Goal: Information Seeking & Learning: Check status

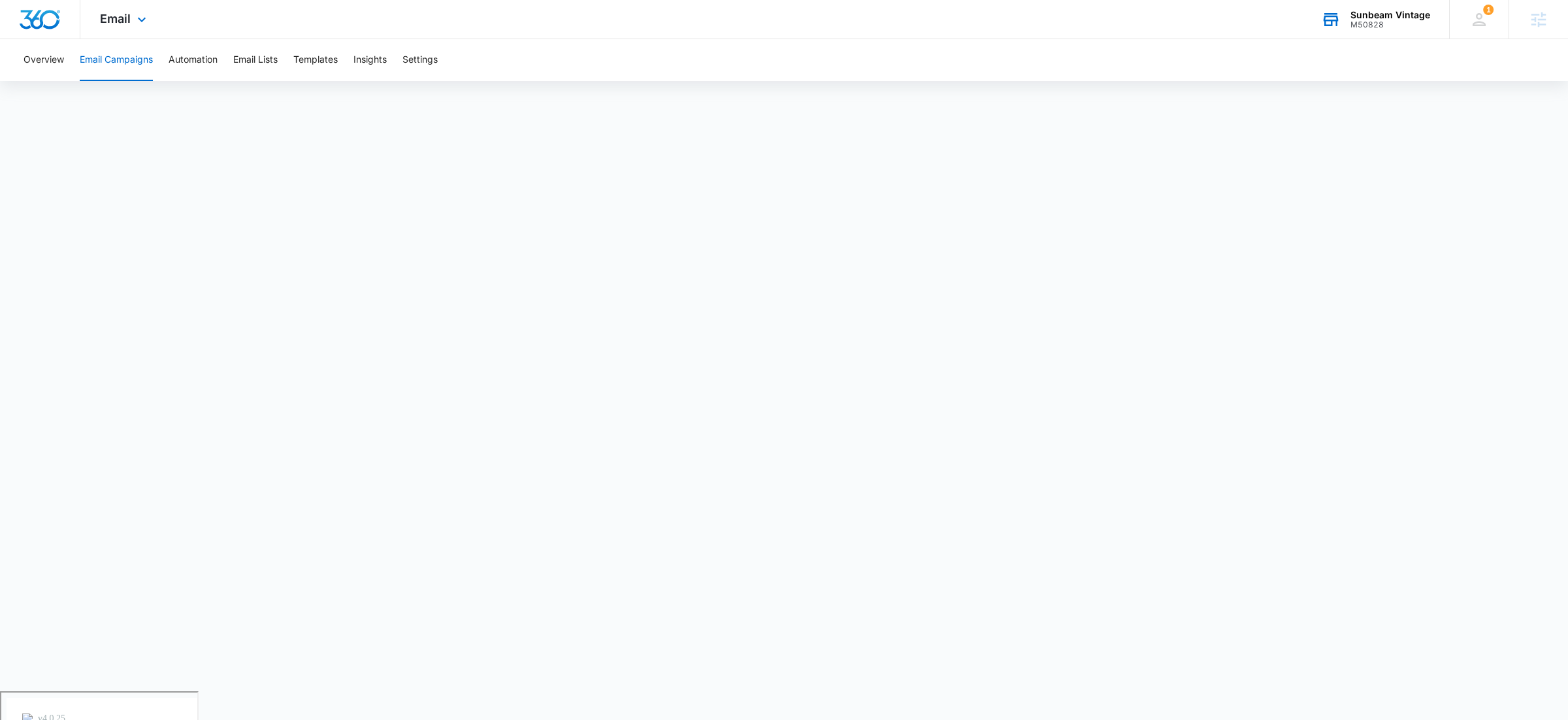
click at [1364, 18] on div "Sunbeam Vintage" at bounding box center [1390, 15] width 80 height 11
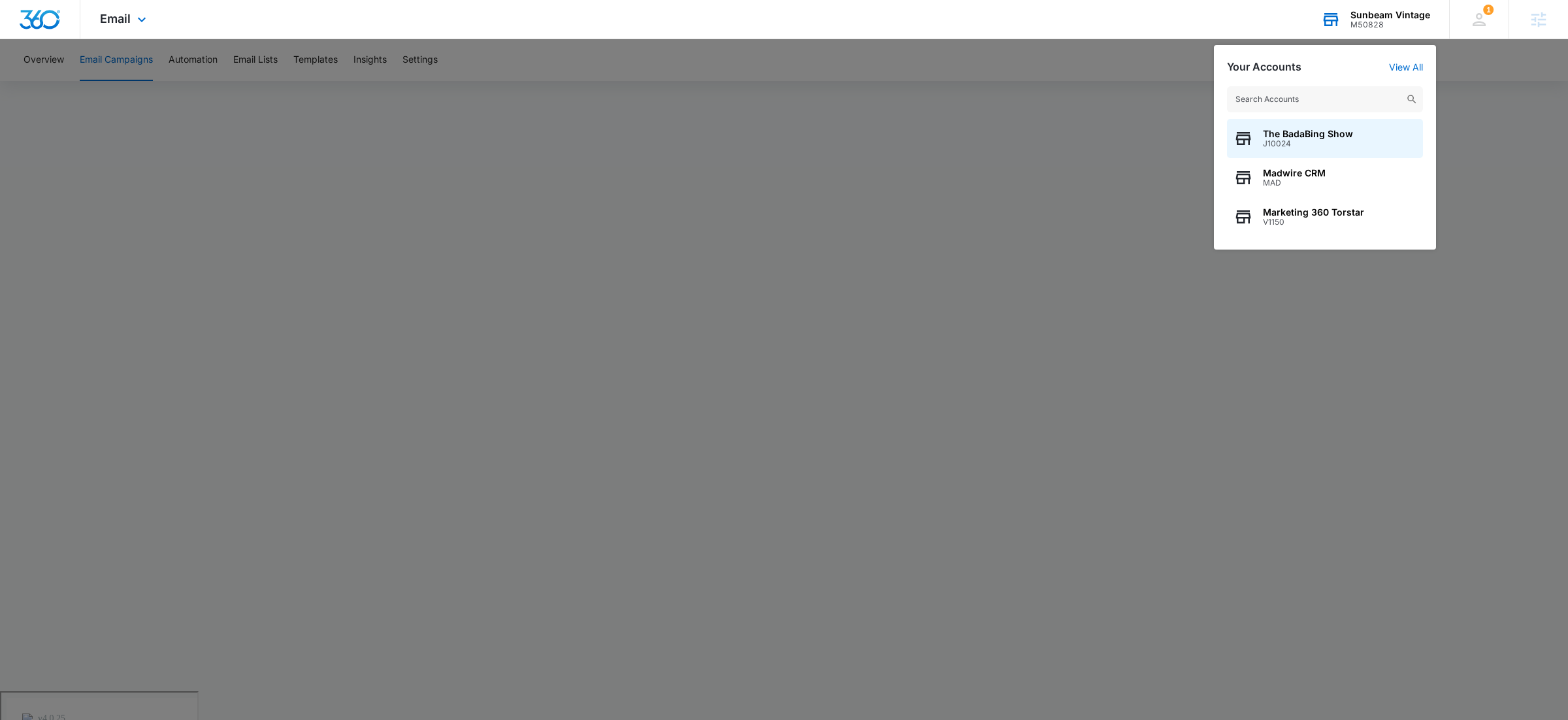
click at [1281, 92] on input "text" at bounding box center [1325, 99] width 196 height 26
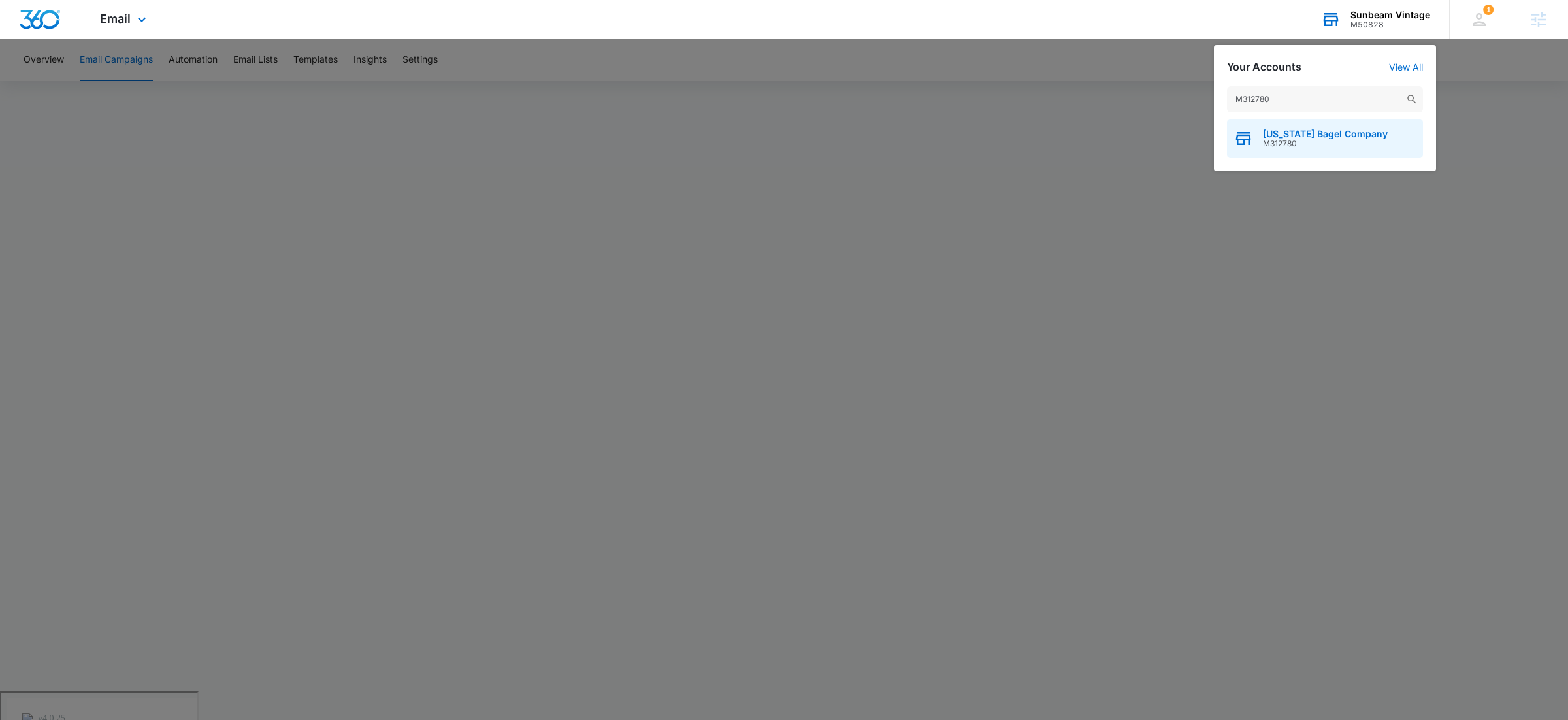
type input "M312780"
click at [1282, 143] on span "M312780" at bounding box center [1325, 143] width 125 height 9
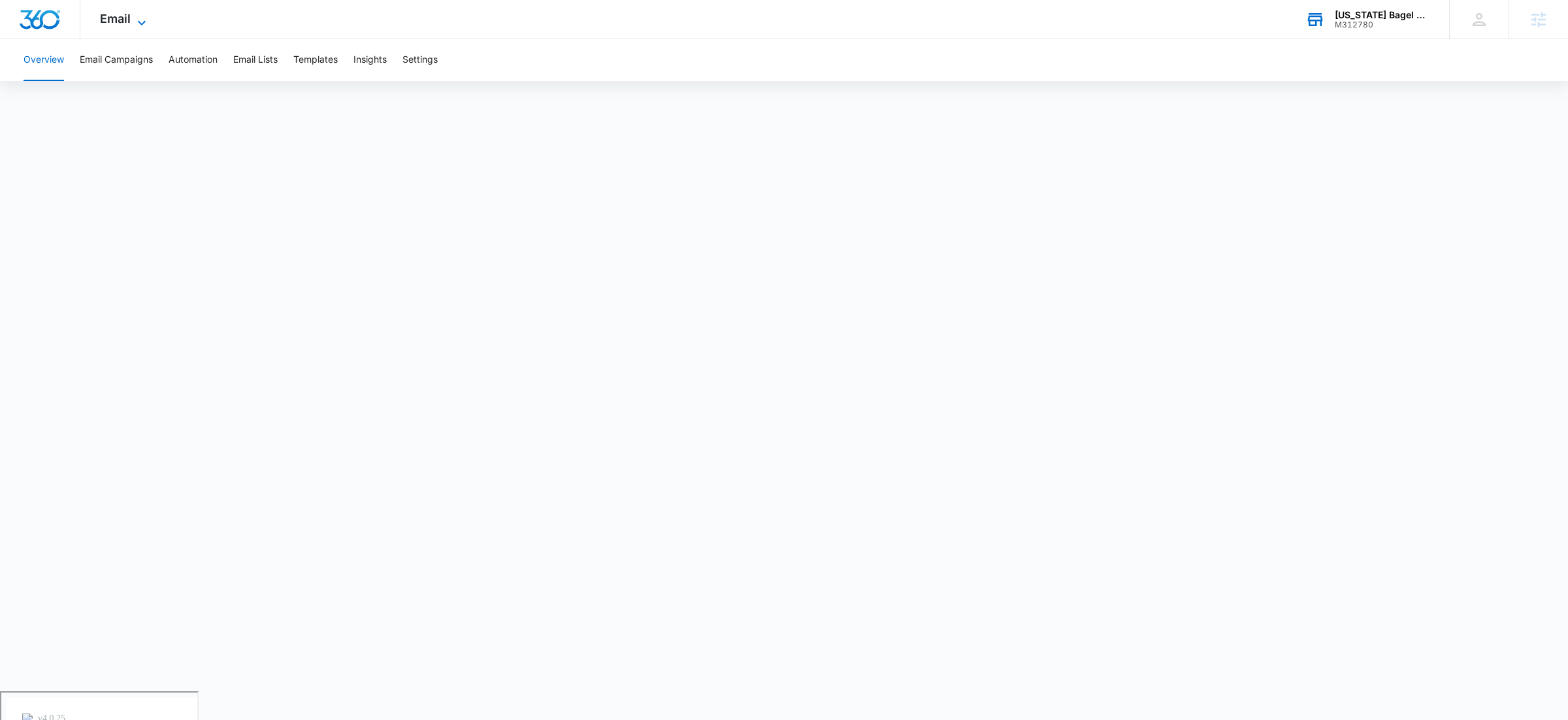
click at [144, 23] on icon at bounding box center [142, 23] width 16 height 16
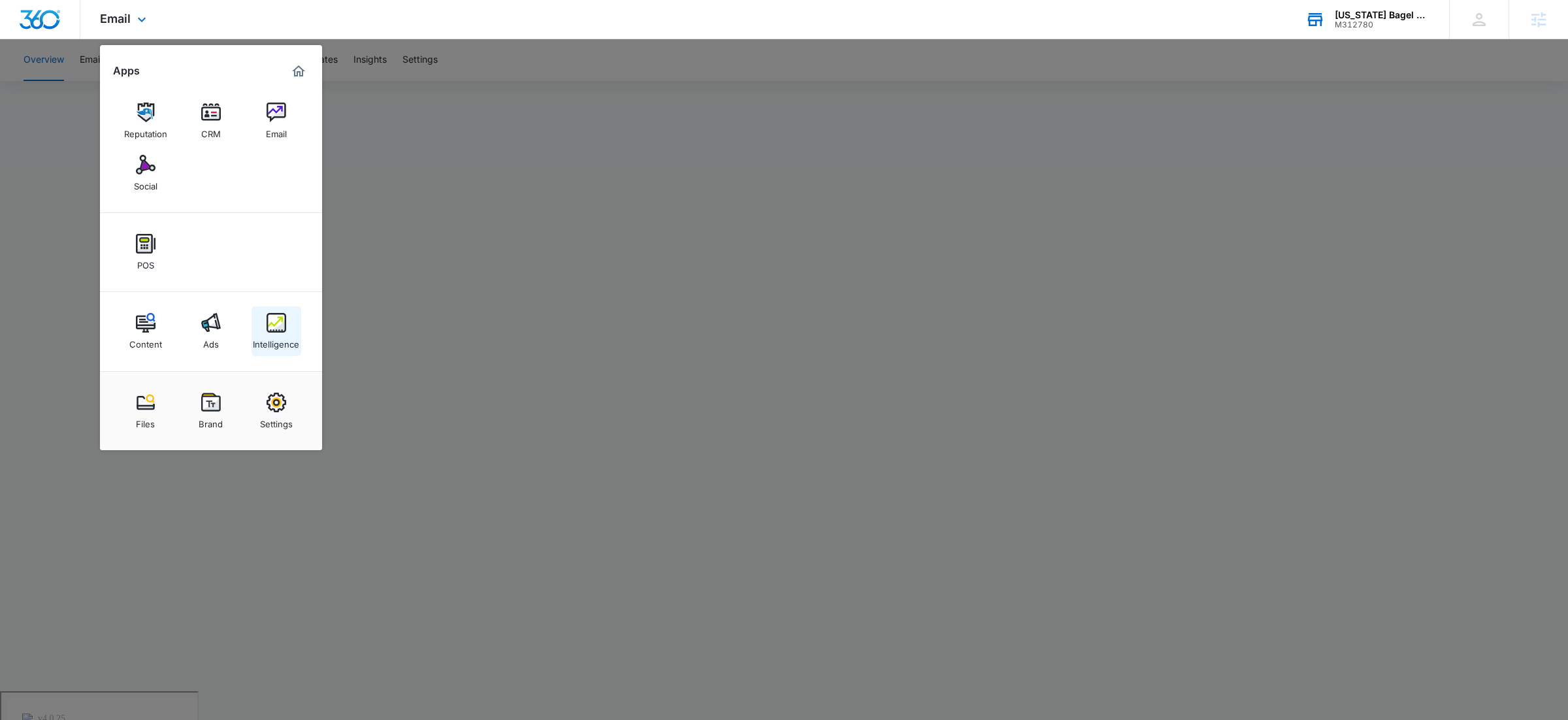
click at [285, 340] on div "Intelligence" at bounding box center [276, 341] width 47 height 17
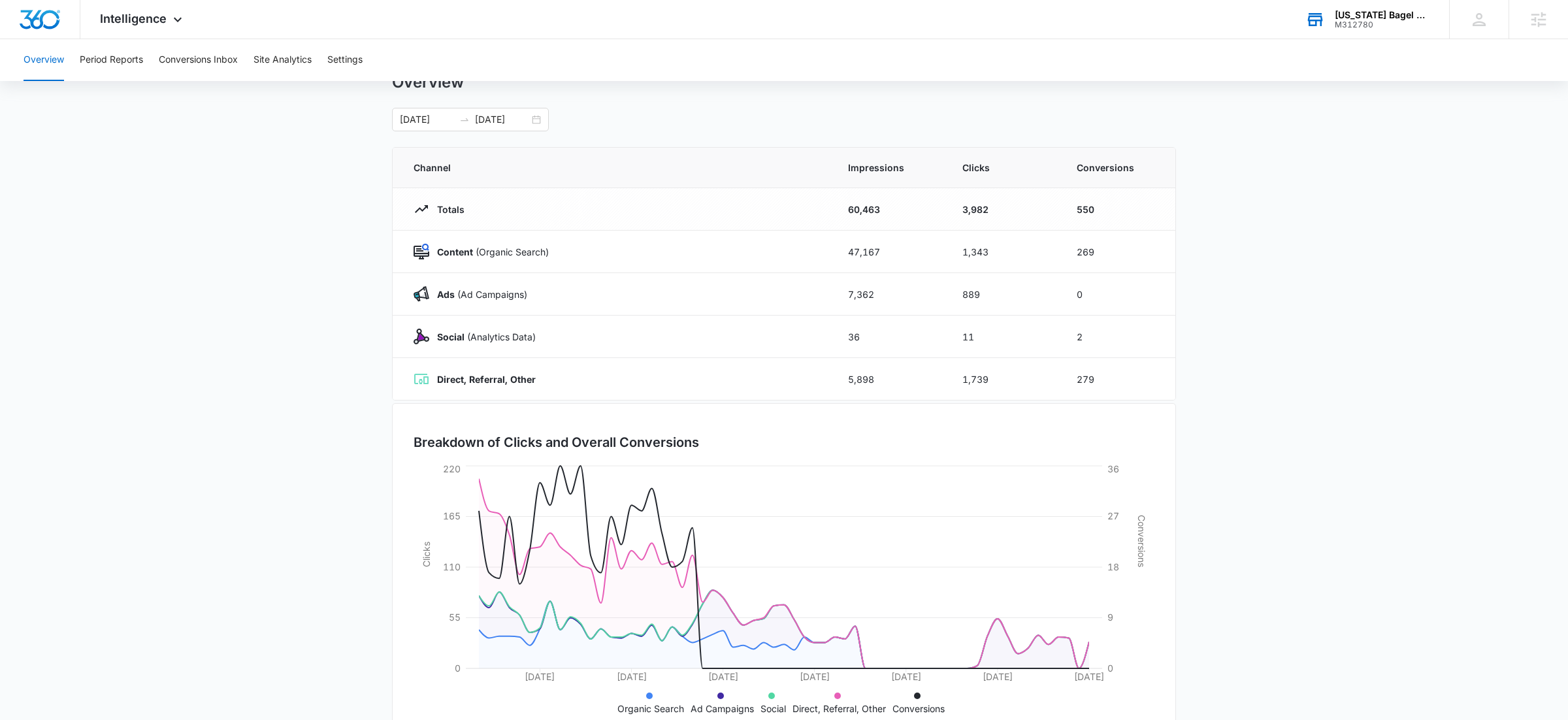
scroll to position [56, 0]
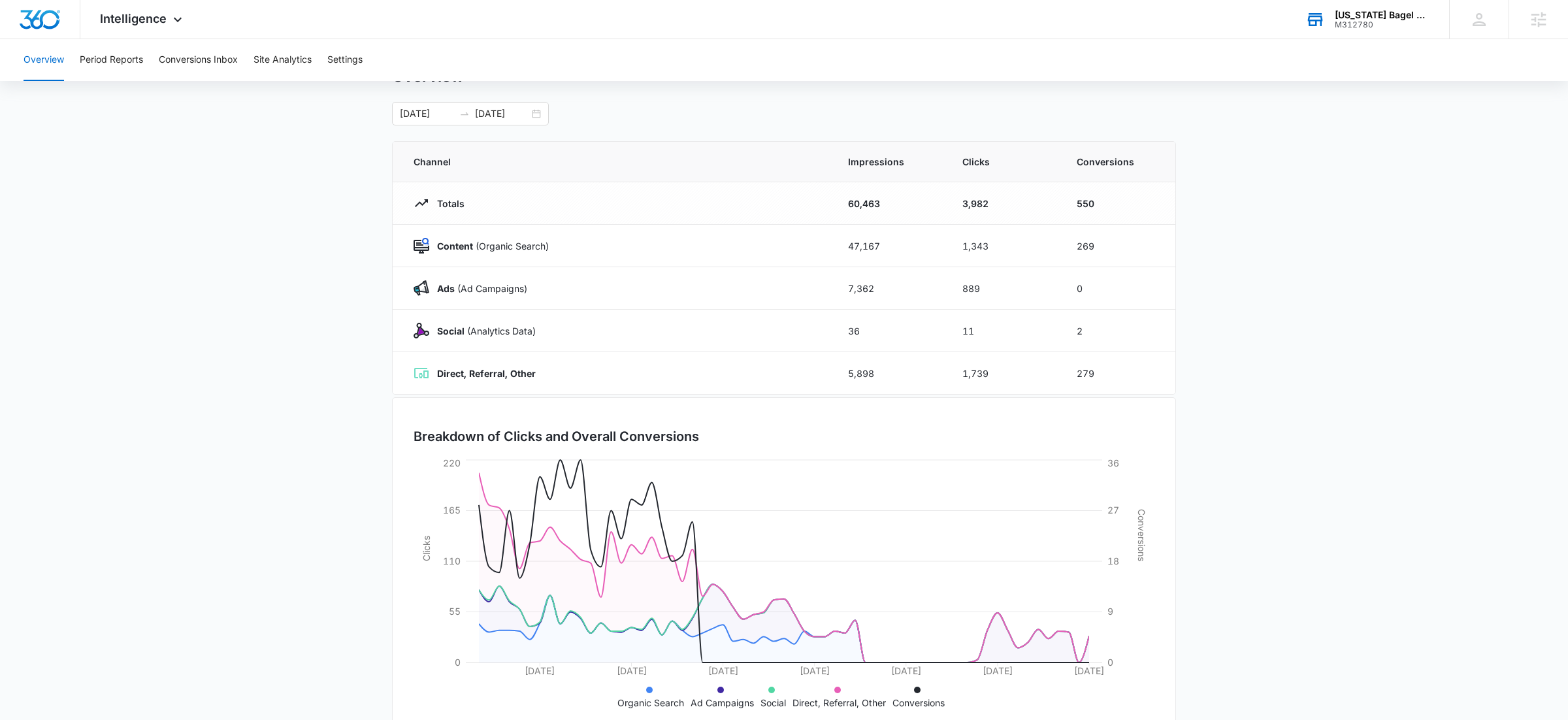
click at [135, 310] on main "Overview 08/07/2025 10/06/2025 Channel Impressions Clicks Conversions Totals 60…" at bounding box center [784, 409] width 1568 height 686
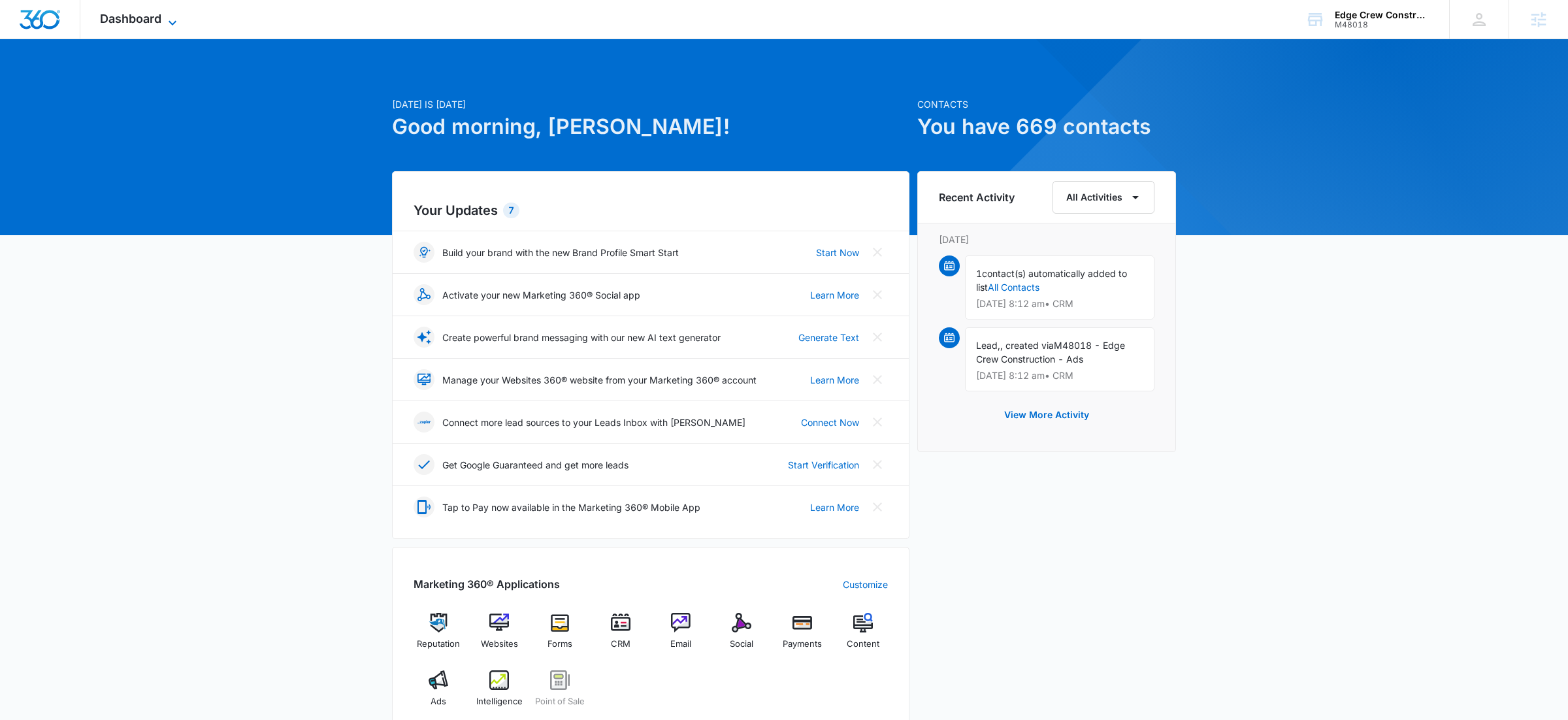
click at [177, 25] on icon at bounding box center [172, 23] width 16 height 16
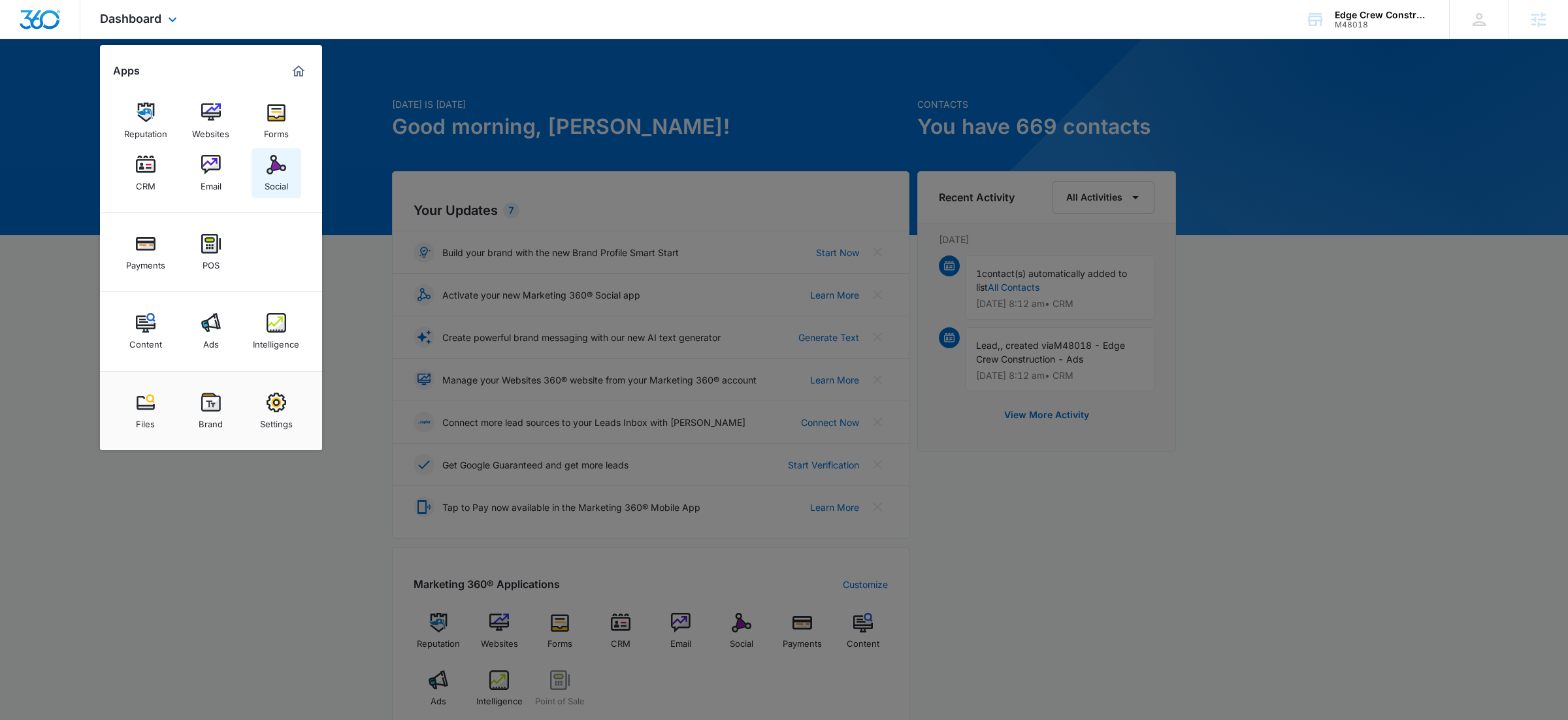
click at [277, 171] on img at bounding box center [277, 164] width 20 height 20
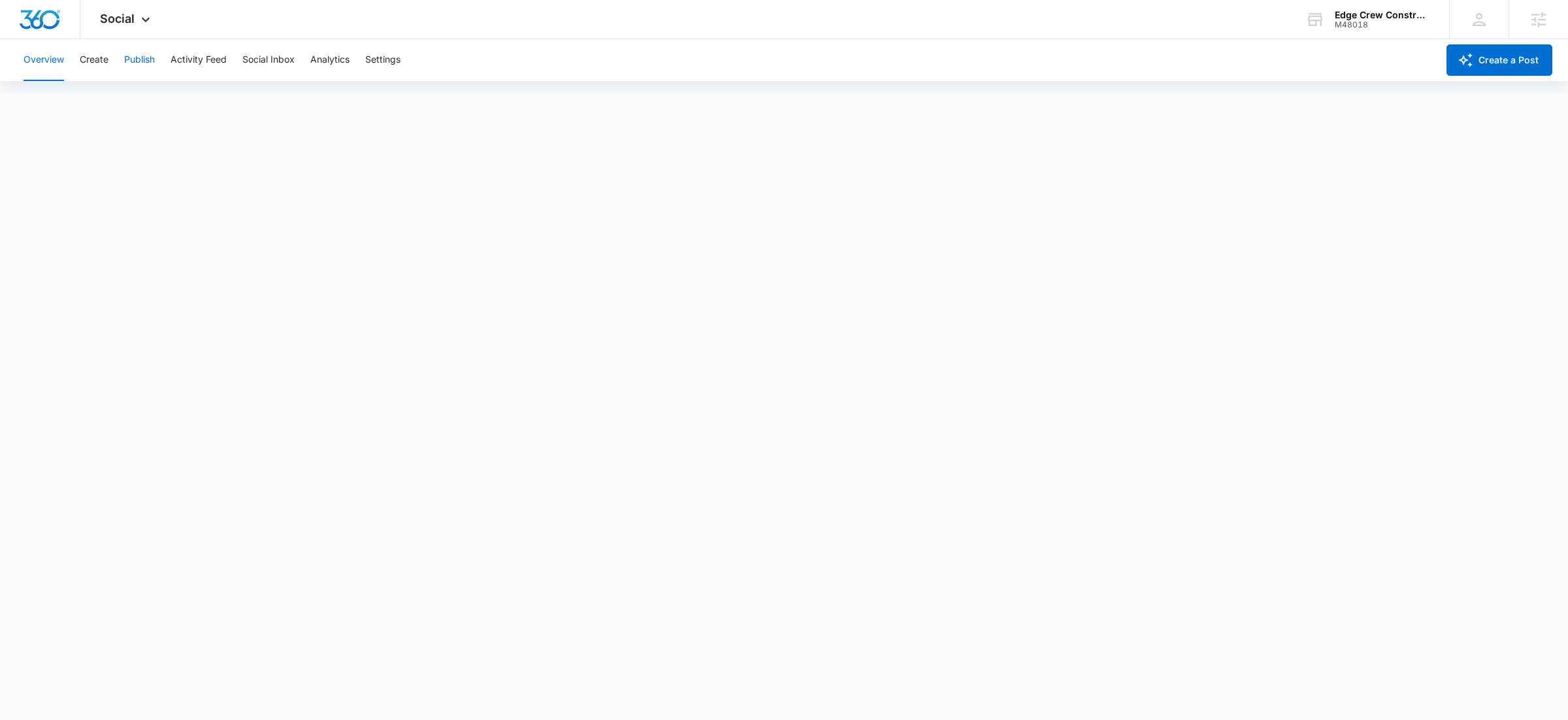
click at [136, 60] on button "Publish" at bounding box center [140, 60] width 31 height 42
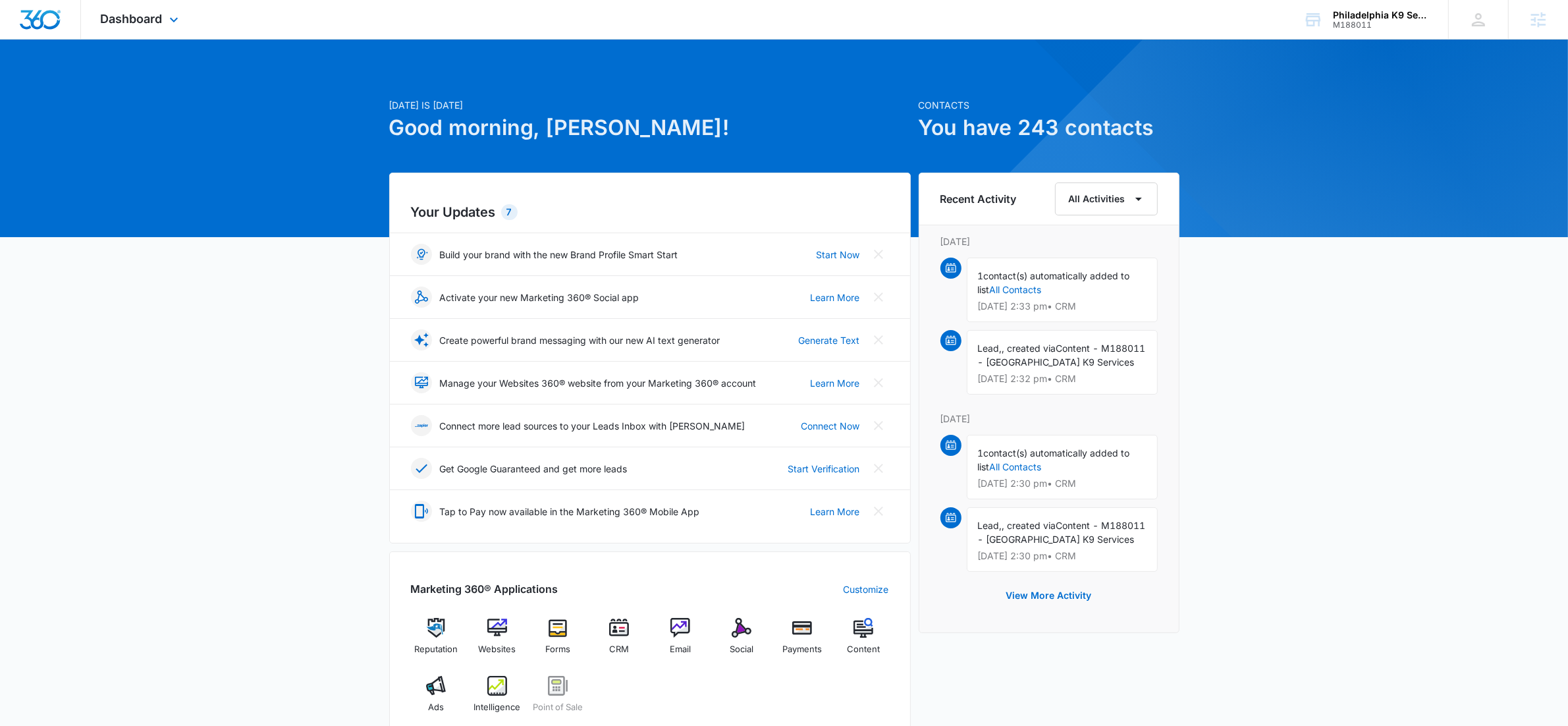
click at [193, 19] on div "Dashboard Apps Reputation Websites Forms CRM Email Social Payments POS Content …" at bounding box center [141, 19] width 120 height 39
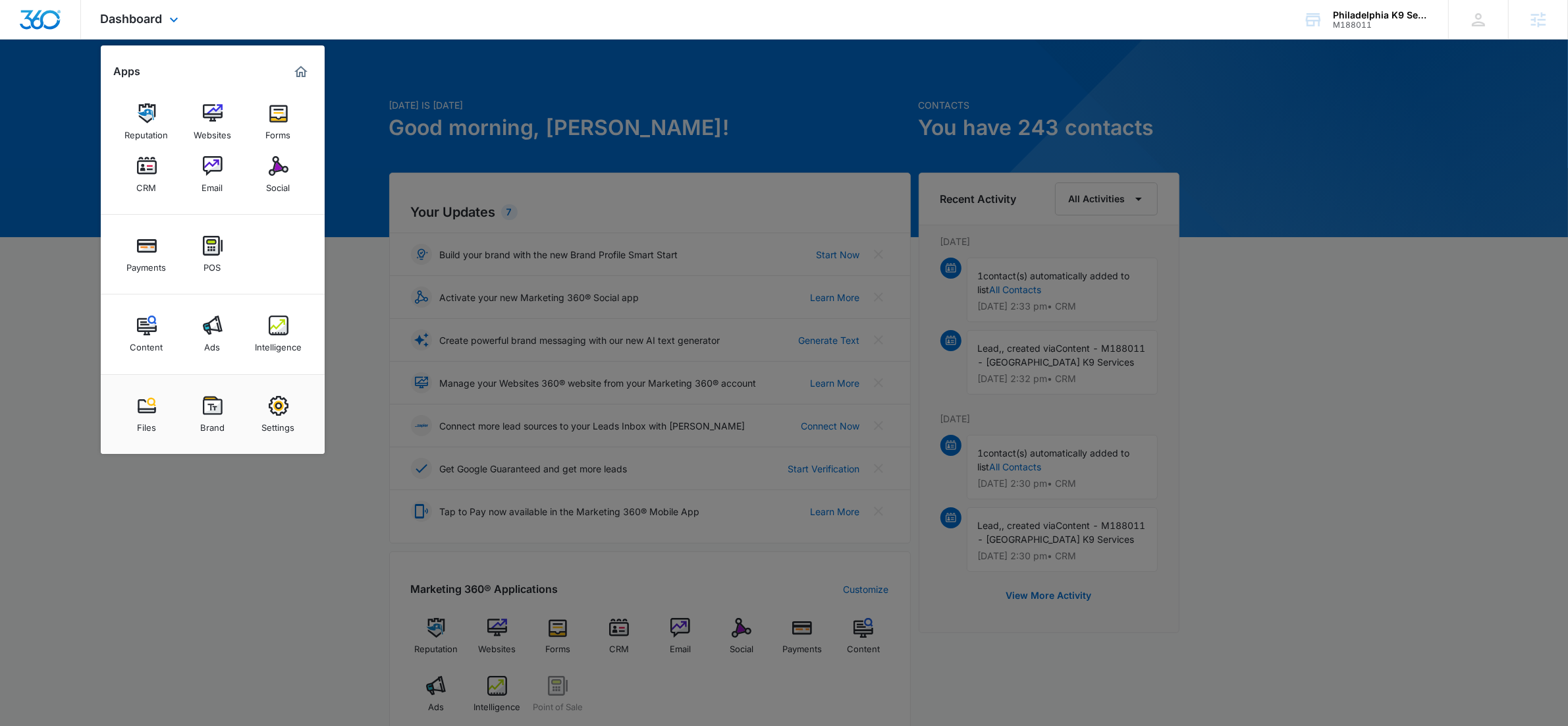
click at [425, 27] on div "Dashboard Apps Reputation Websites Forms CRM Email Social Payments POS Content …" at bounding box center [784, 20] width 1568 height 40
click at [271, 335] on div "Intelligence" at bounding box center [278, 344] width 47 height 17
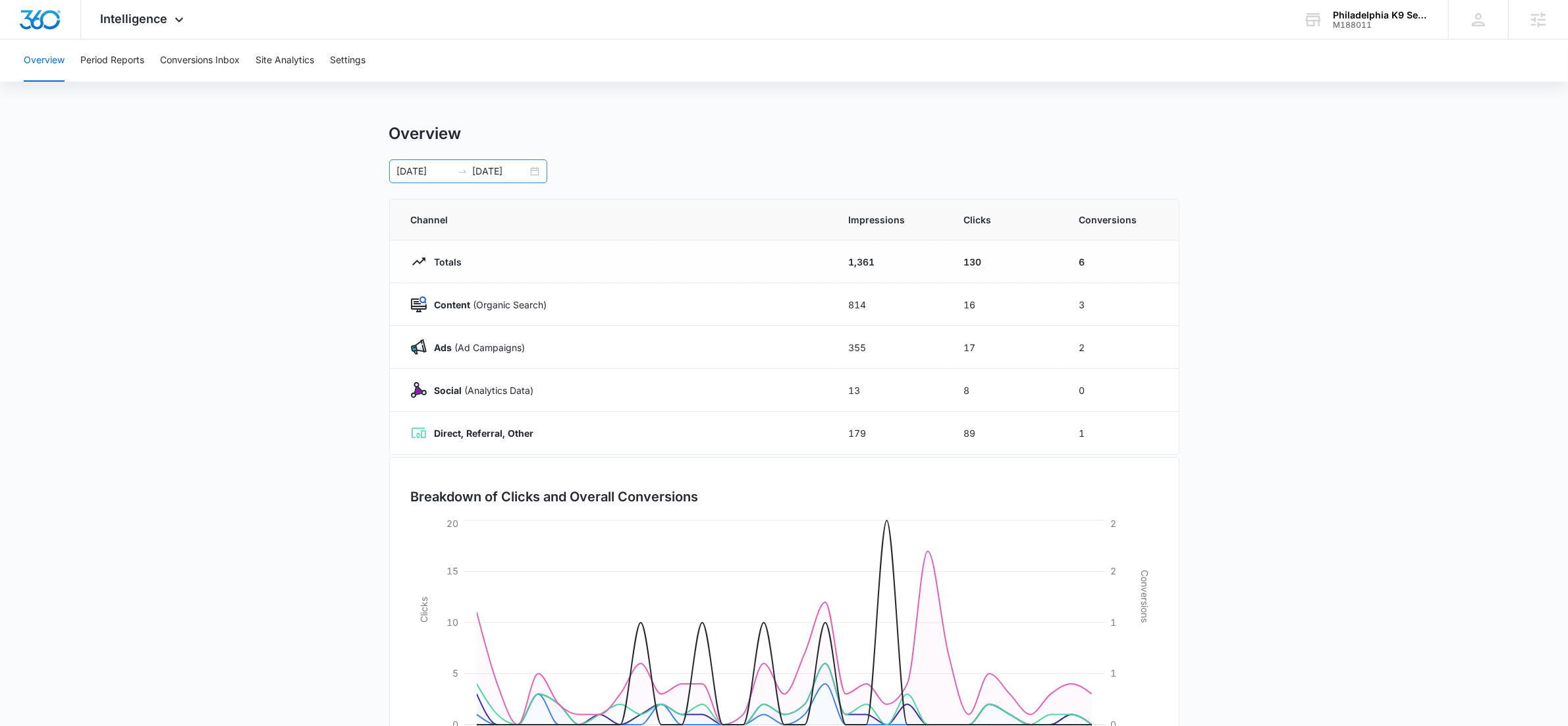
click at [539, 175] on div "08/11/2025 09/10/2025" at bounding box center [468, 171] width 158 height 23
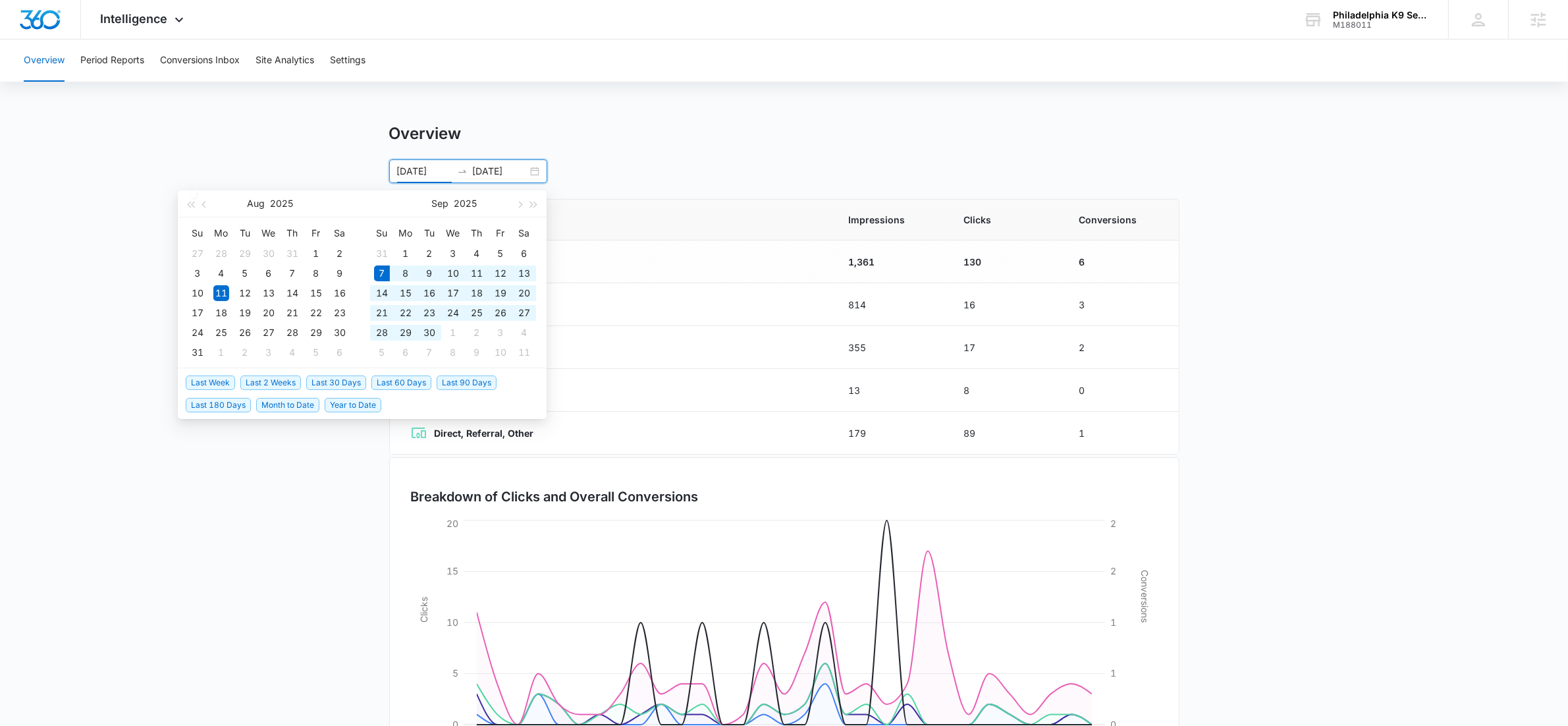
click at [334, 383] on span "Last 30 Days" at bounding box center [336, 383] width 60 height 14
type input "09/07/2025"
type input "10/07/2025"
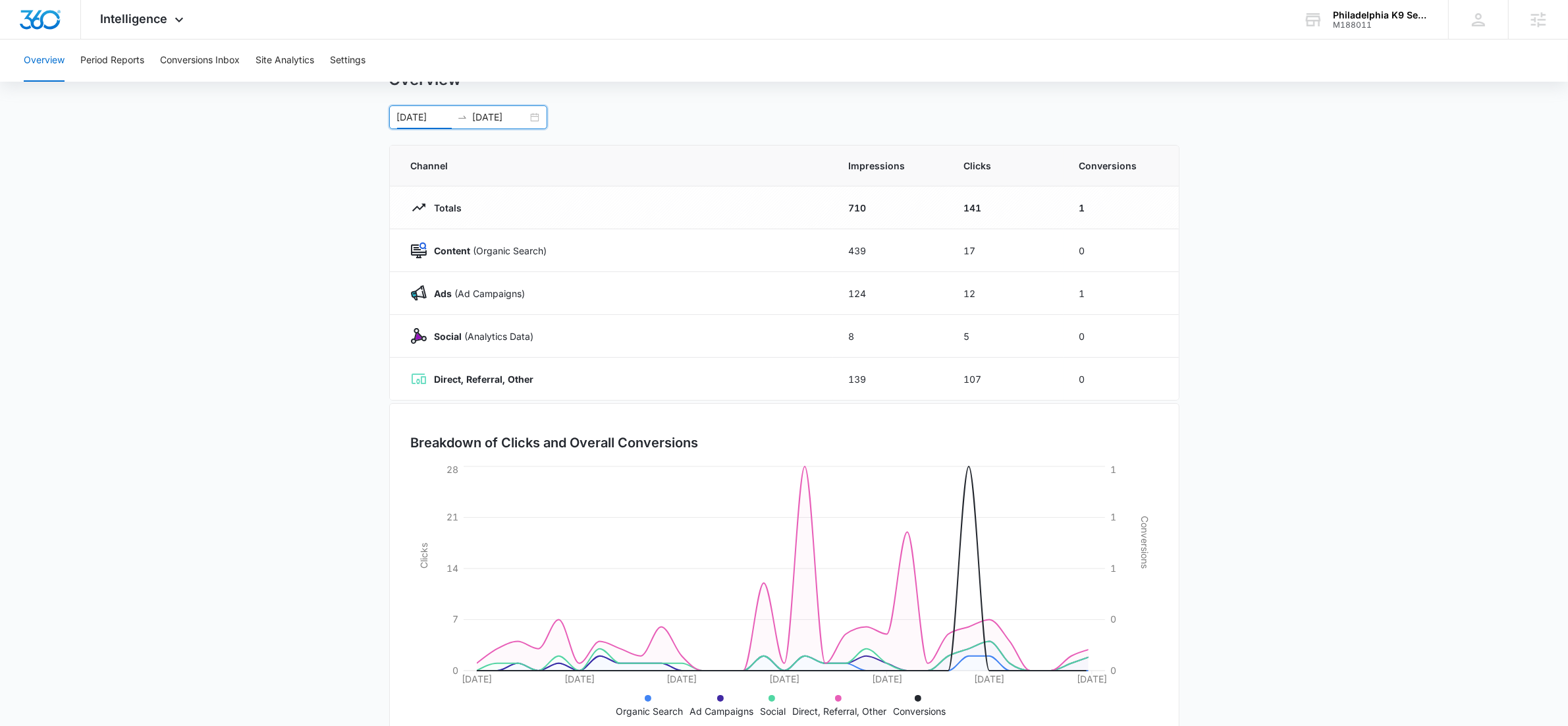
scroll to position [90, 0]
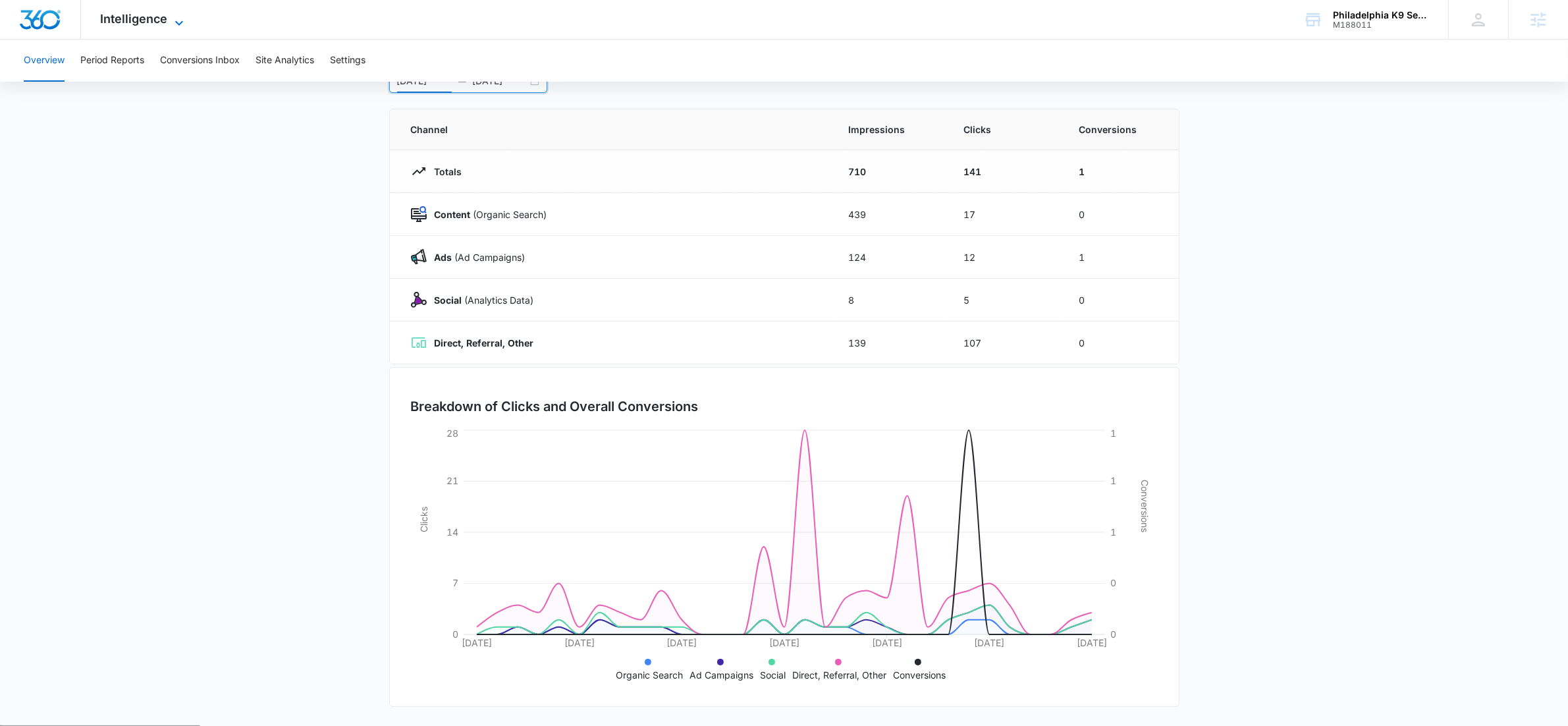
click at [180, 28] on icon at bounding box center [179, 23] width 16 height 16
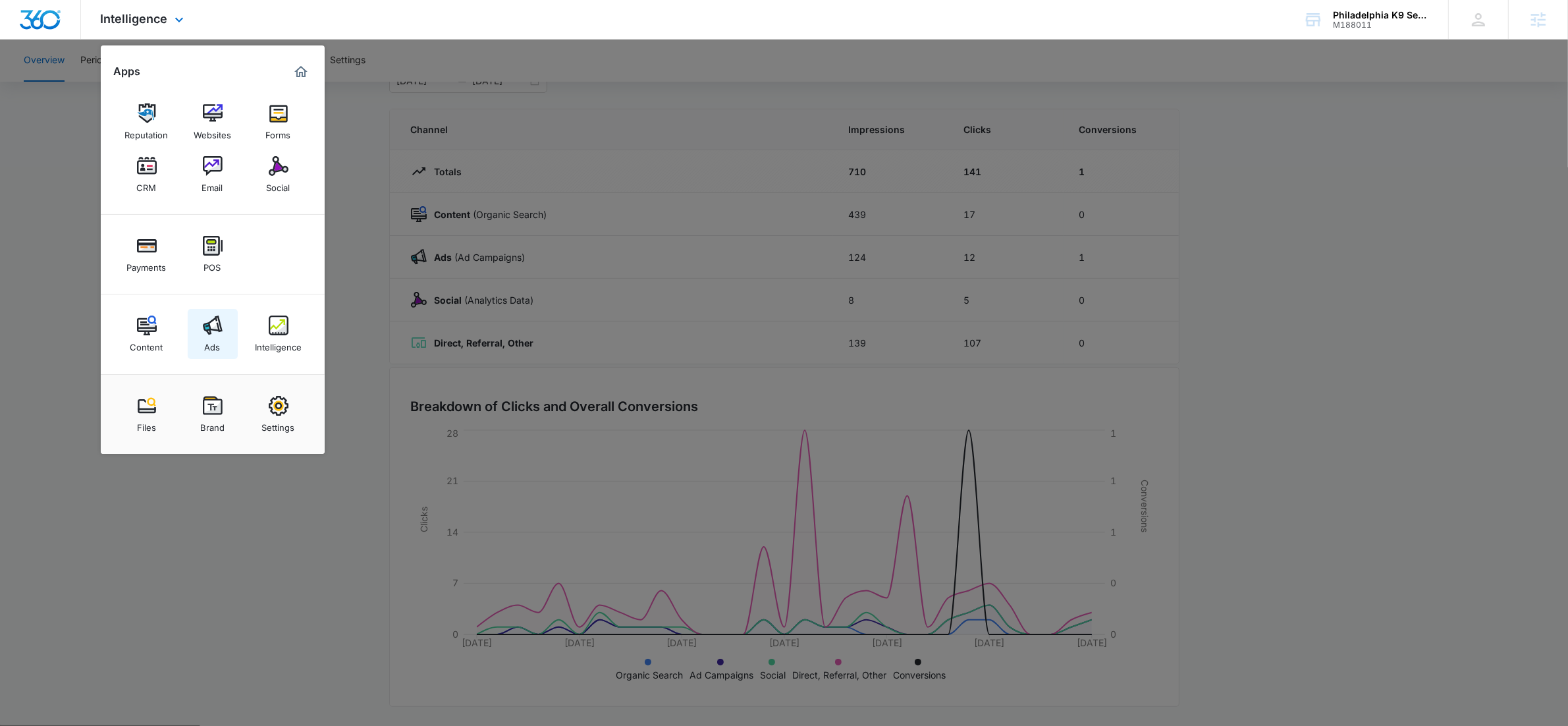
click at [208, 341] on div "Ads" at bounding box center [213, 344] width 16 height 17
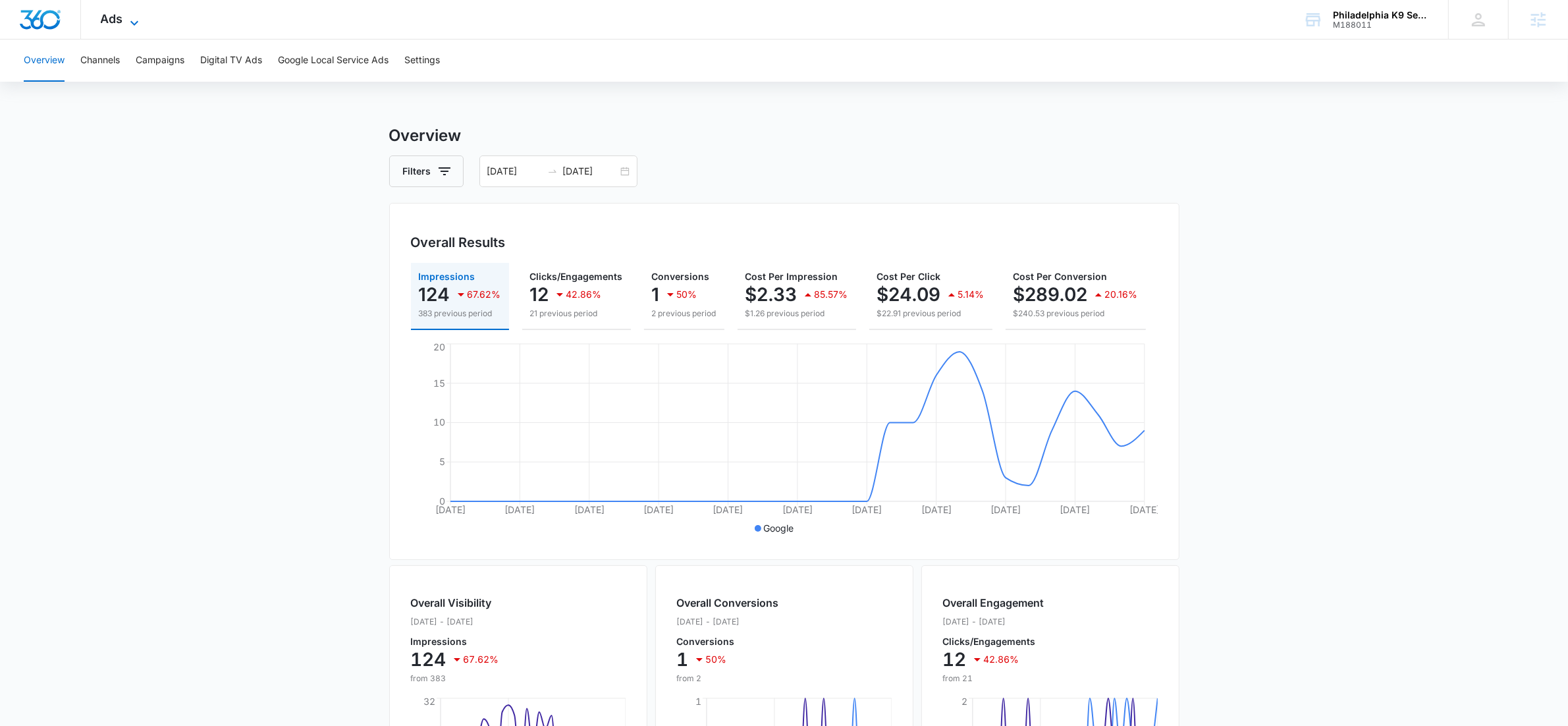
click at [139, 19] on icon at bounding box center [134, 23] width 16 height 16
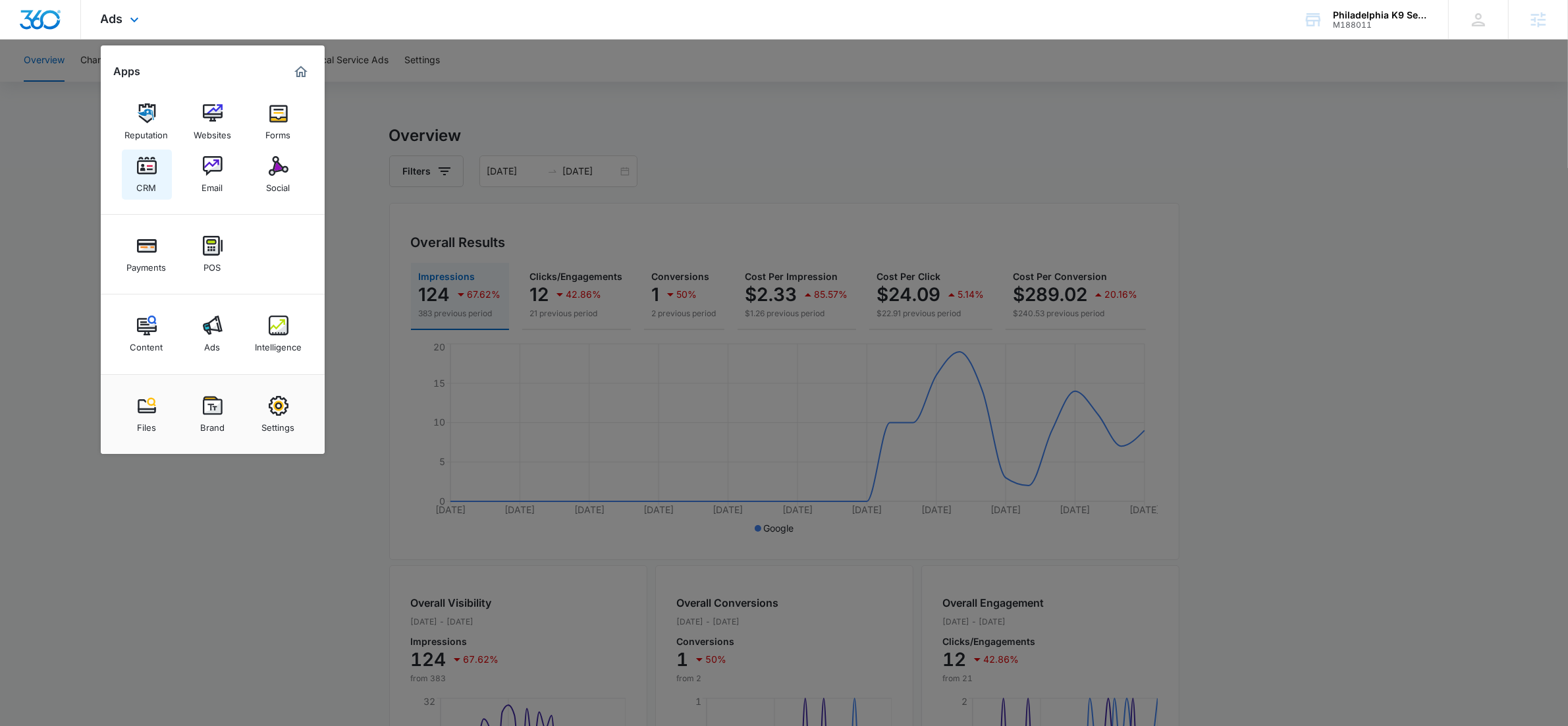
click at [147, 181] on div "CRM" at bounding box center [147, 184] width 20 height 17
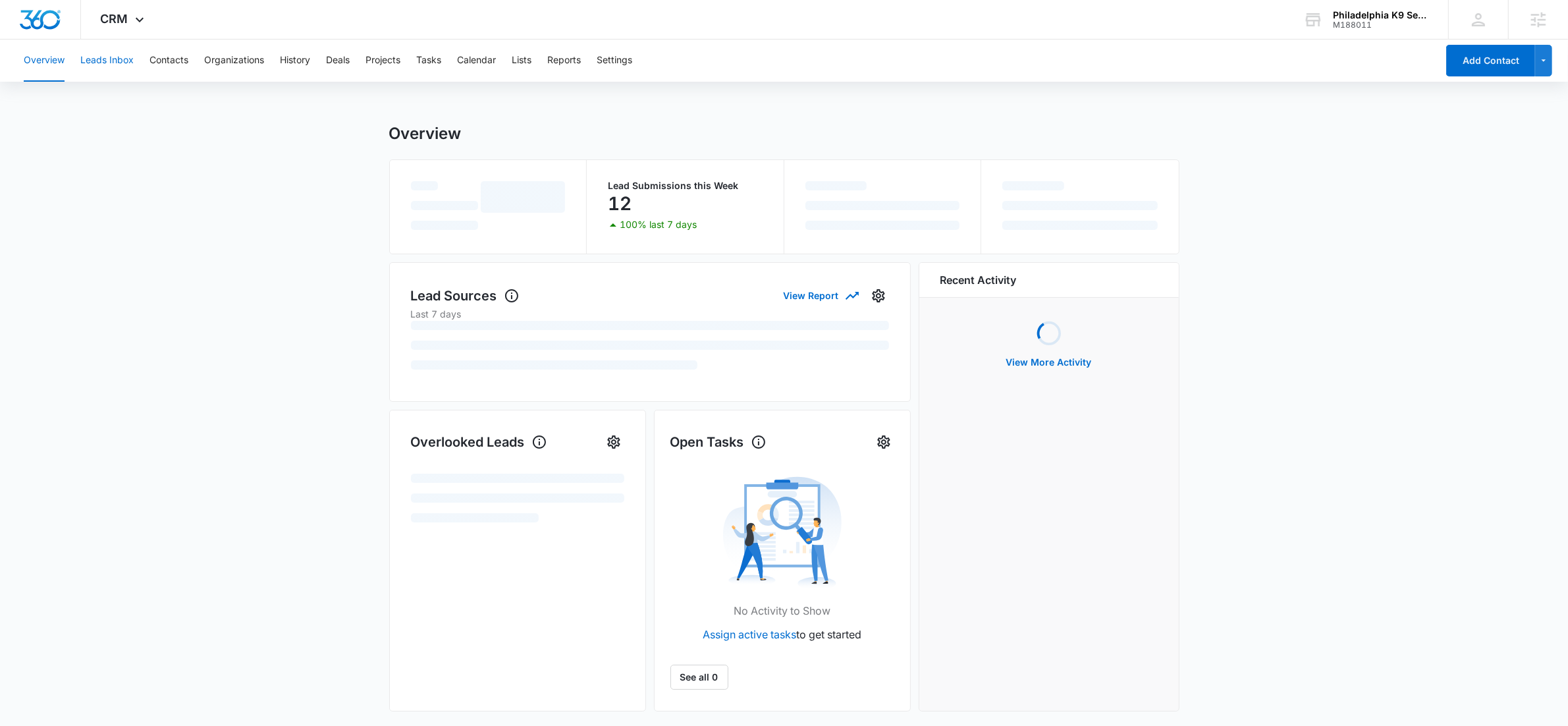
click at [97, 62] on button "Leads Inbox" at bounding box center [107, 60] width 53 height 42
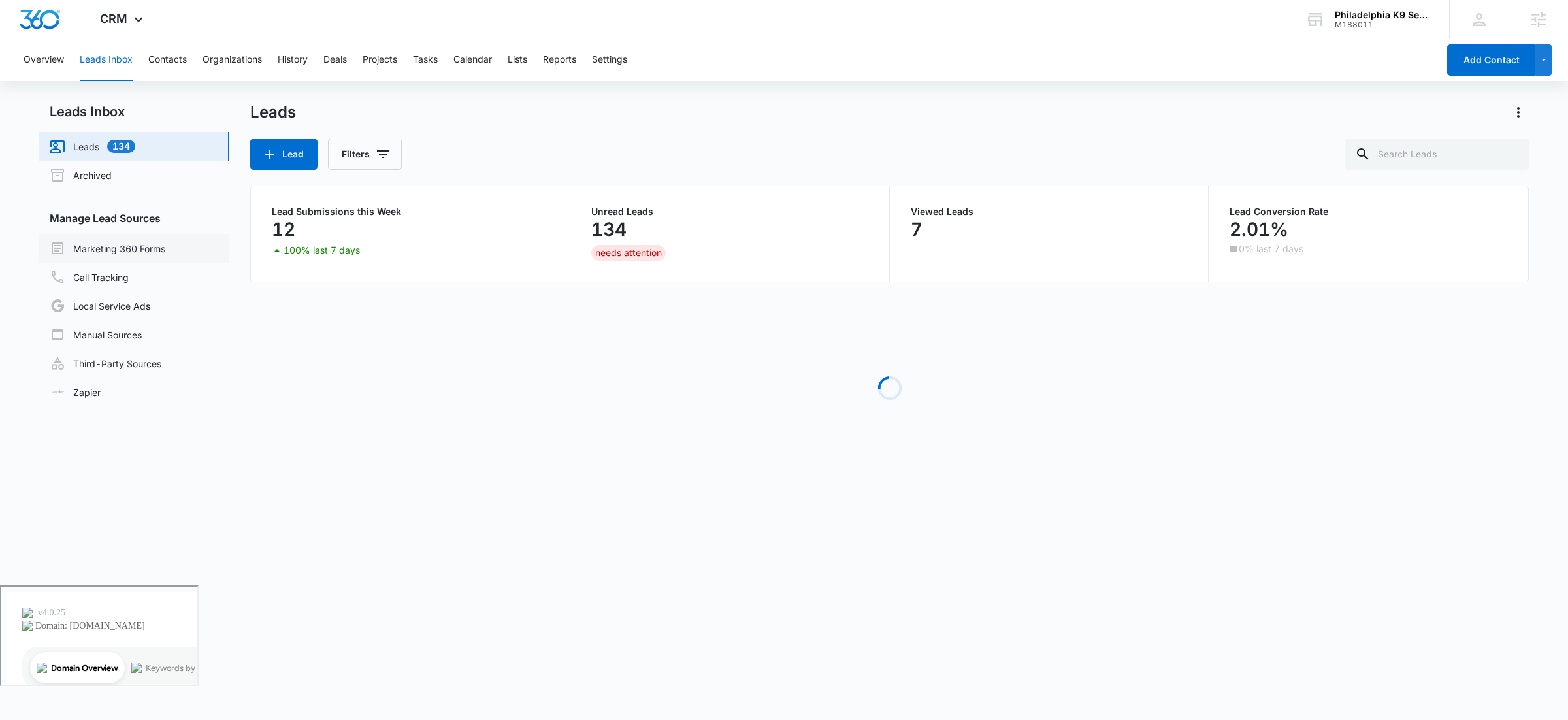
click at [131, 247] on link "Marketing 360 Forms" at bounding box center [107, 248] width 116 height 16
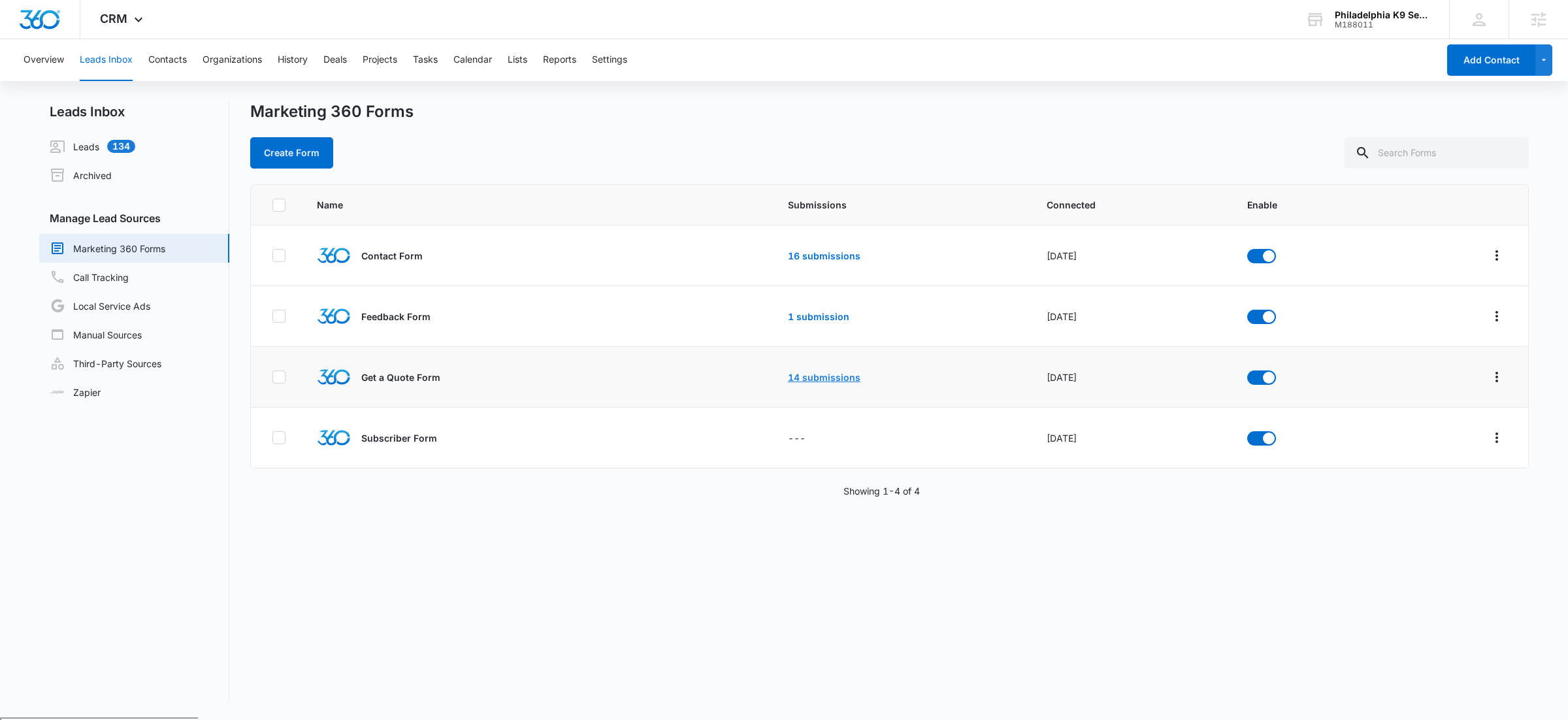
click at [817, 377] on link "14 submissions" at bounding box center [824, 378] width 73 height 11
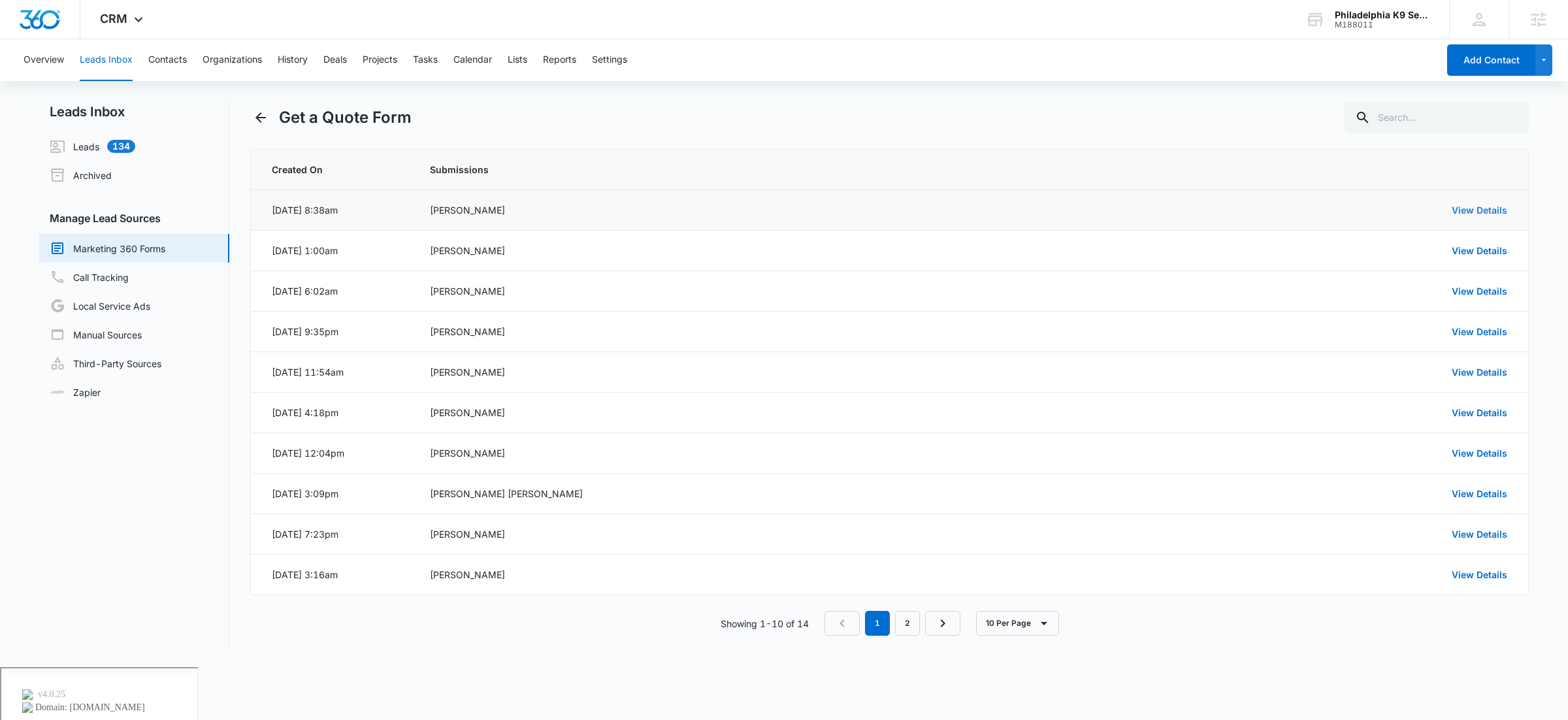
click at [1473, 212] on link "View Details" at bounding box center [1480, 210] width 56 height 11
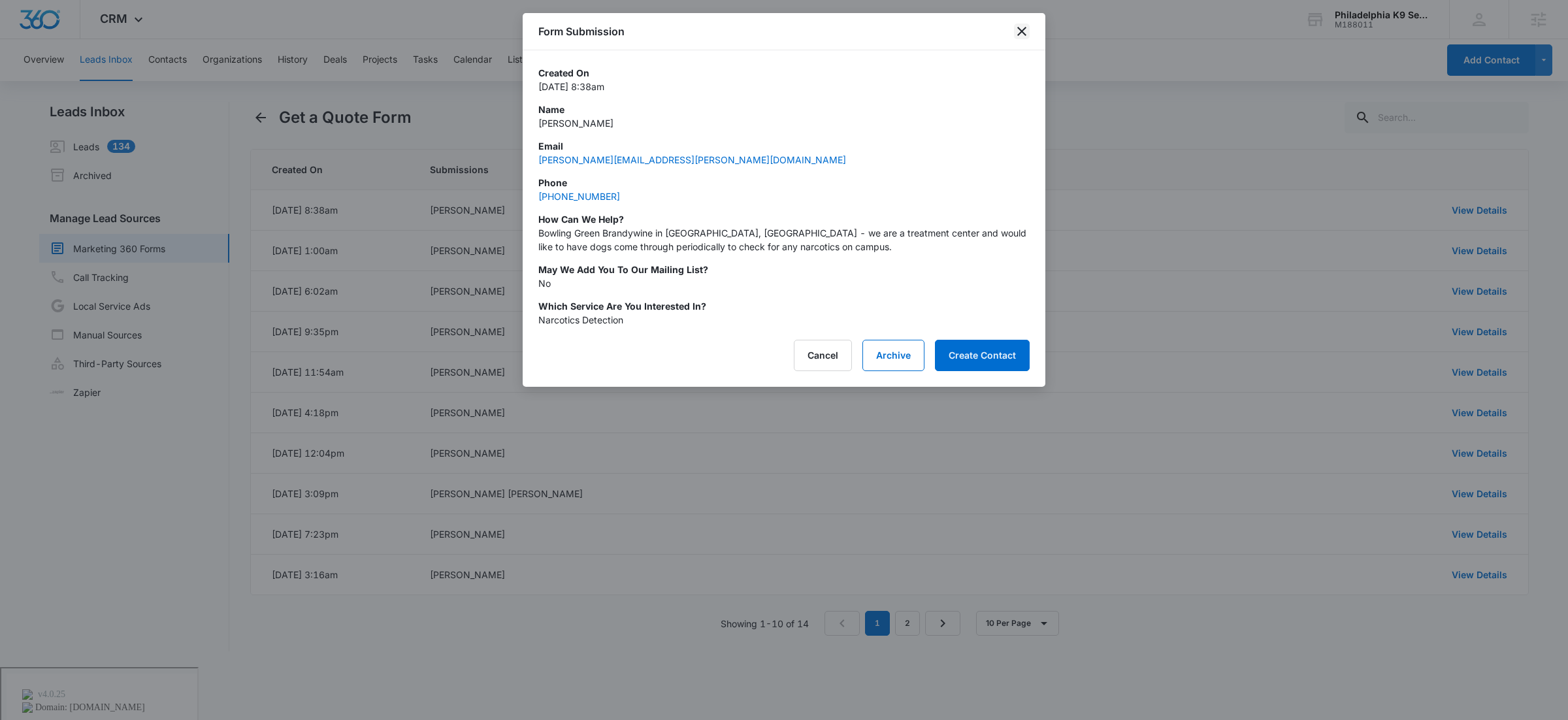
click at [1015, 35] on icon "close" at bounding box center [1022, 31] width 16 height 16
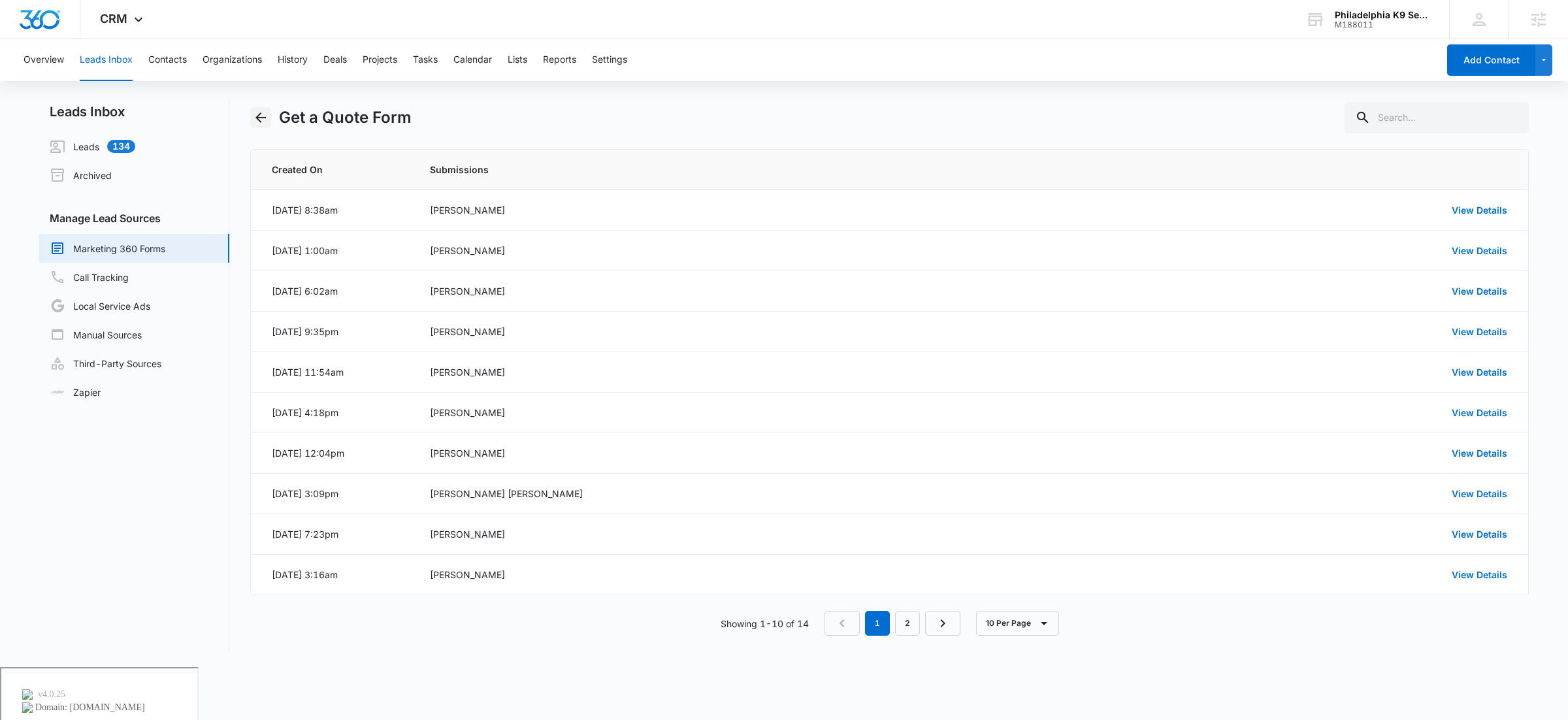
click at [259, 117] on icon "Back" at bounding box center [261, 117] width 11 height 11
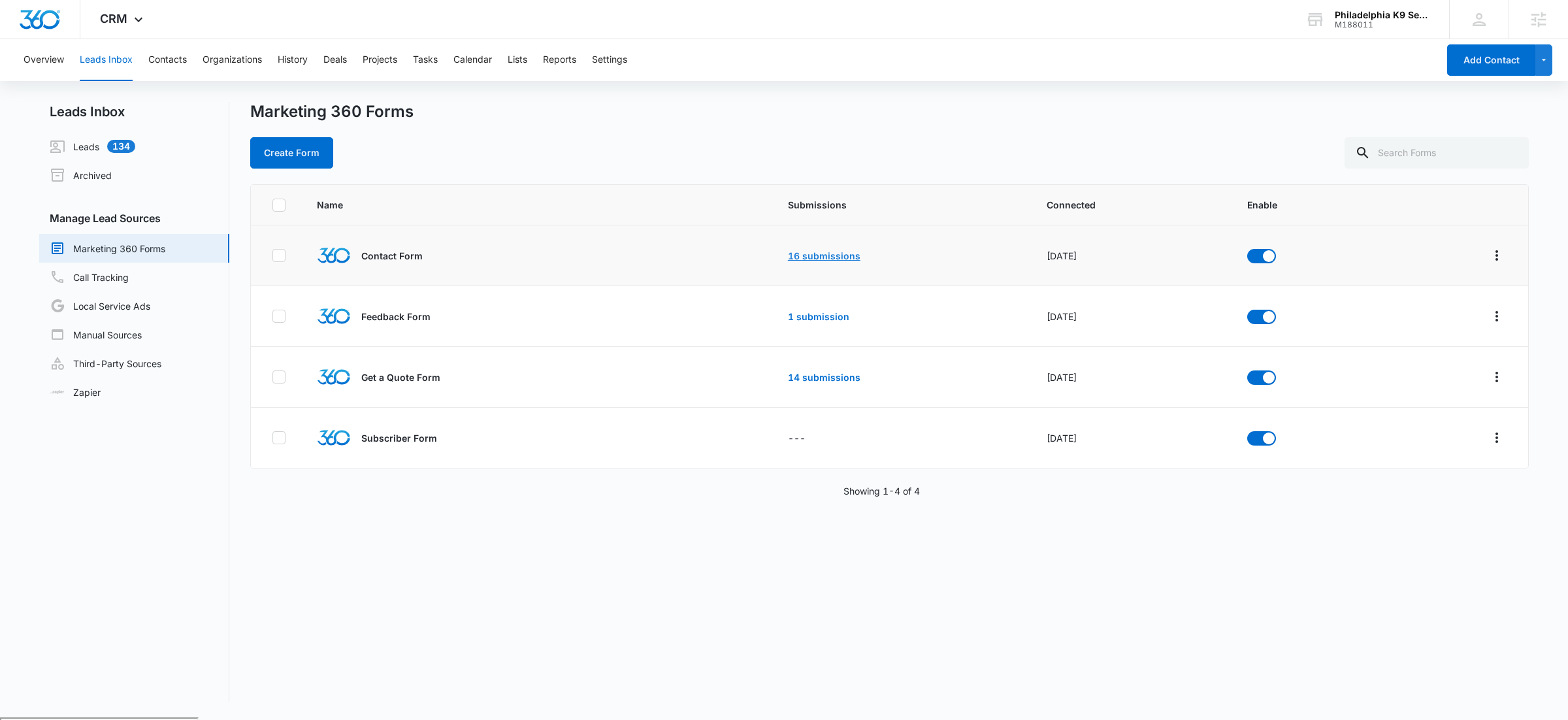
click at [820, 251] on link "16 submissions" at bounding box center [824, 256] width 73 height 11
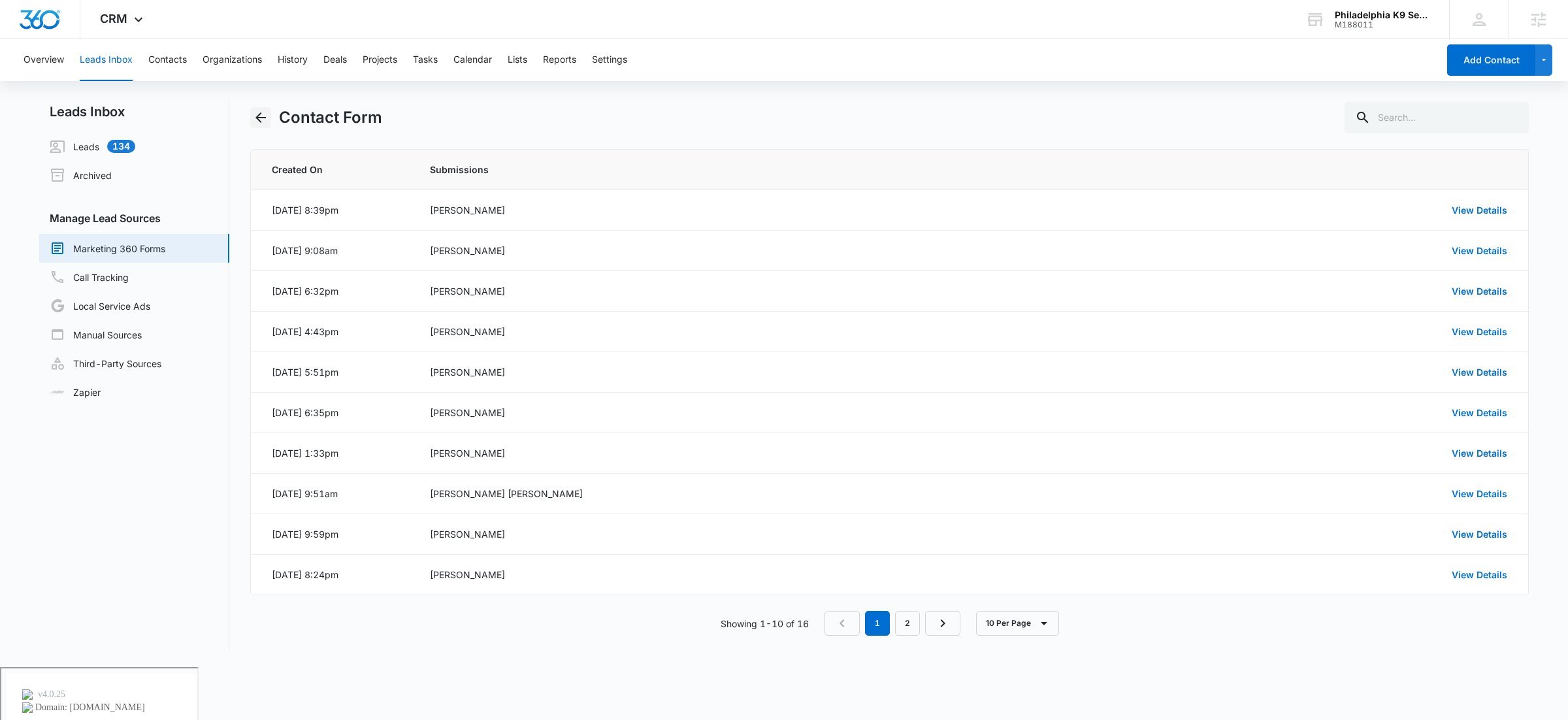
click at [263, 116] on icon "Back" at bounding box center [261, 117] width 16 height 16
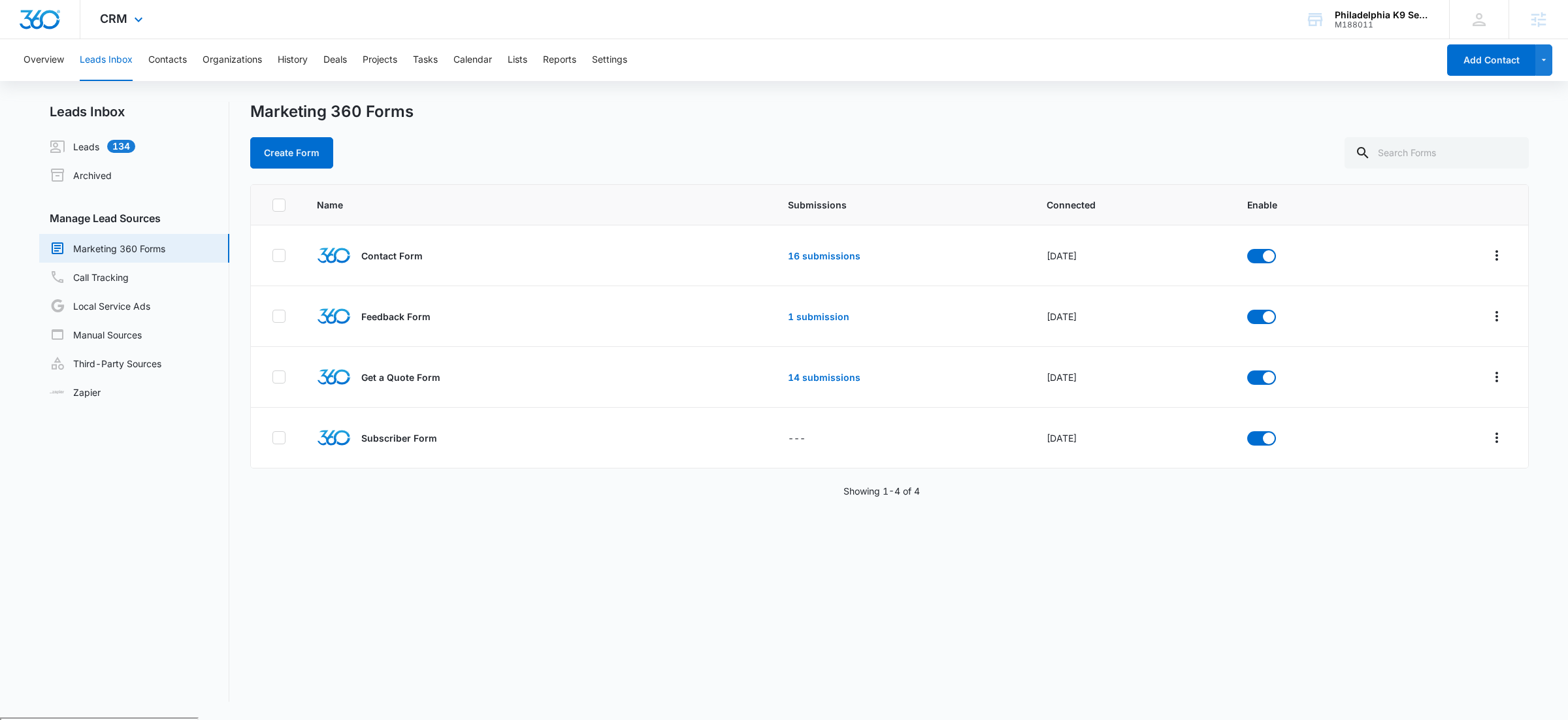
click at [128, 6] on div "CRM Apps Reputation Websites Forms CRM Email Social Payments POS Content Ads In…" at bounding box center [123, 19] width 85 height 39
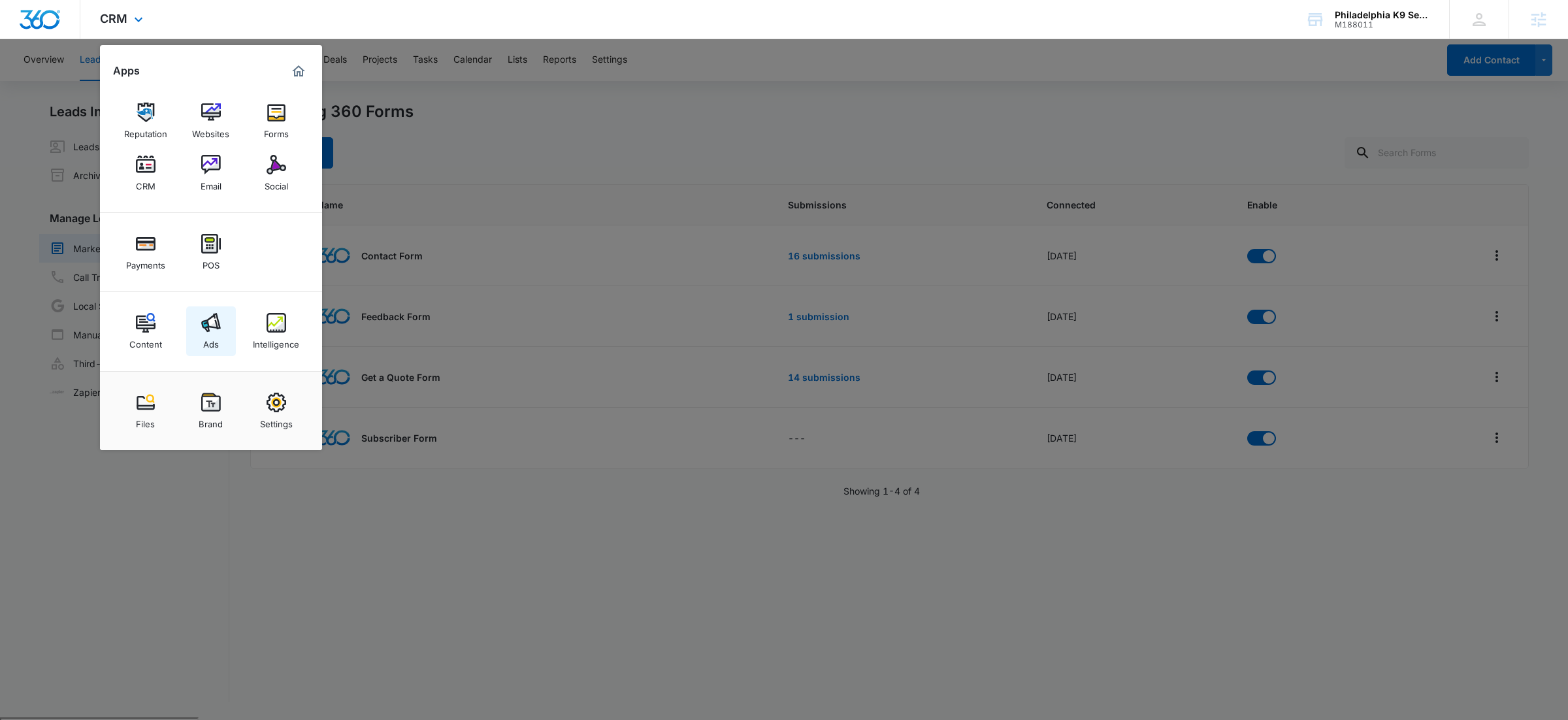
click at [215, 330] on img at bounding box center [211, 323] width 20 height 20
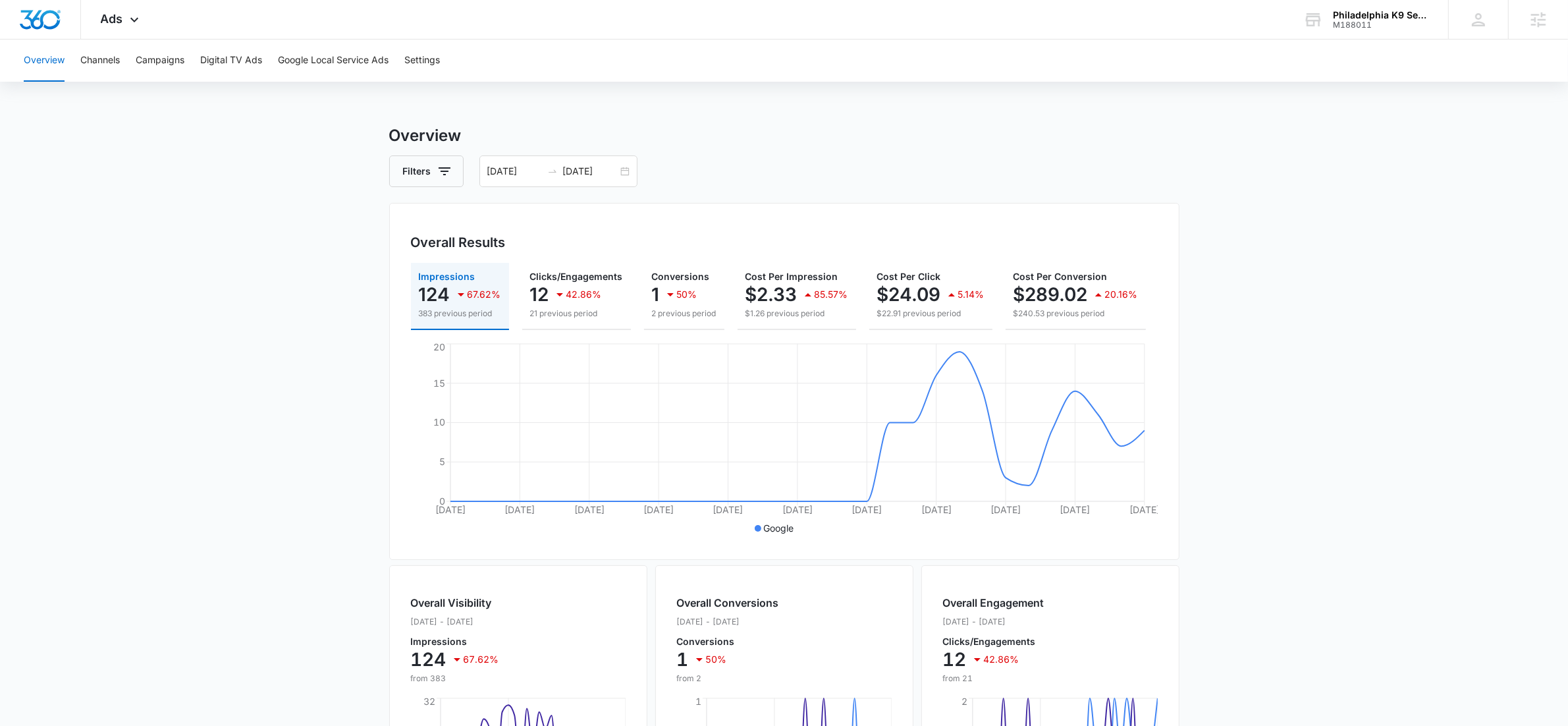
click at [254, 307] on main "Overview Filters 09/07/2025 10/07/2025 Overall Results Impressions 124 67.62% 3…" at bounding box center [784, 596] width 1568 height 946
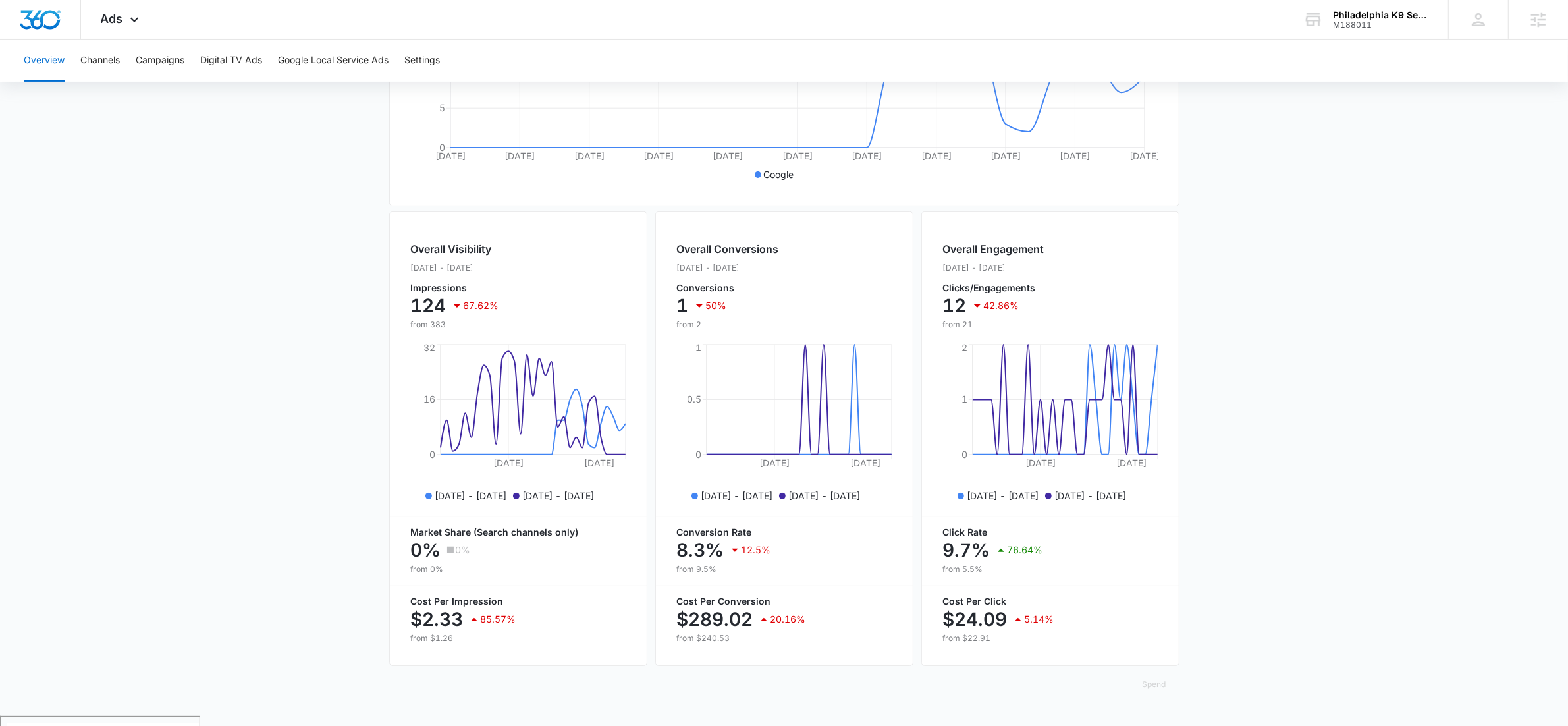
scroll to position [356, 0]
click at [142, 23] on icon at bounding box center [134, 23] width 16 height 16
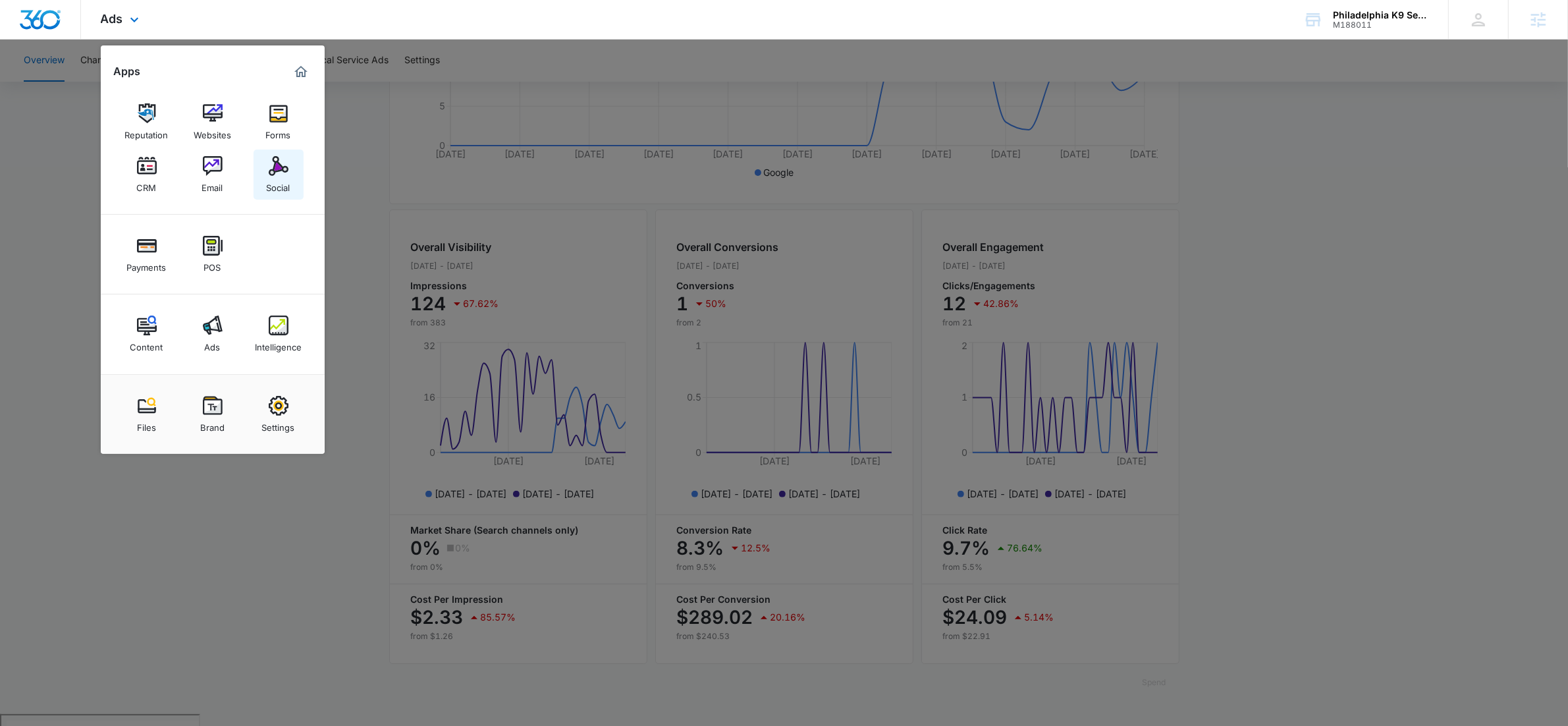
click at [279, 177] on div "Social" at bounding box center [278, 184] width 23 height 17
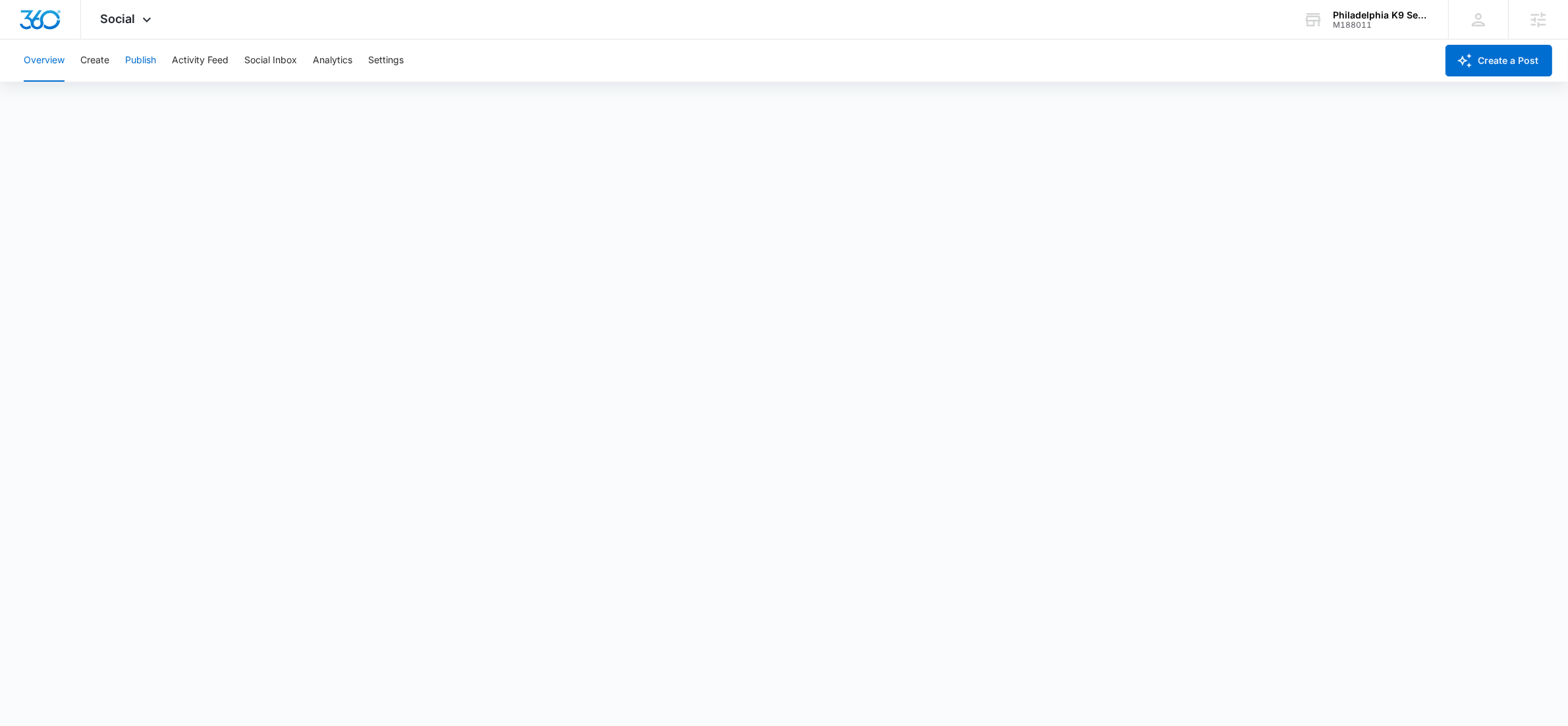
click at [150, 48] on button "Publish" at bounding box center [141, 60] width 31 height 42
click at [670, 56] on div "Overview Create Publish Activity Feed Social Inbox Analytics Settings" at bounding box center [726, 60] width 1420 height 42
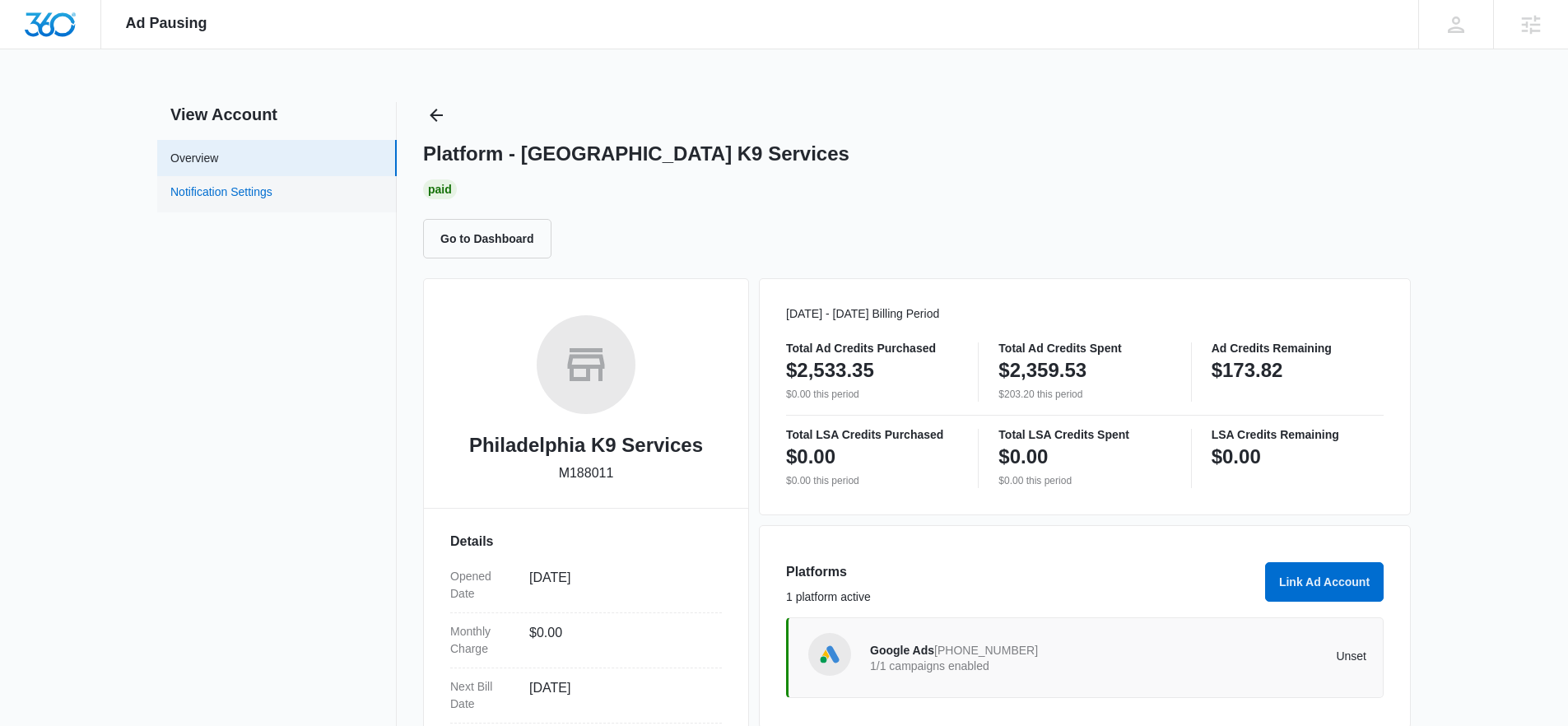
click at [219, 199] on link "Notification Settings" at bounding box center [221, 194] width 102 height 21
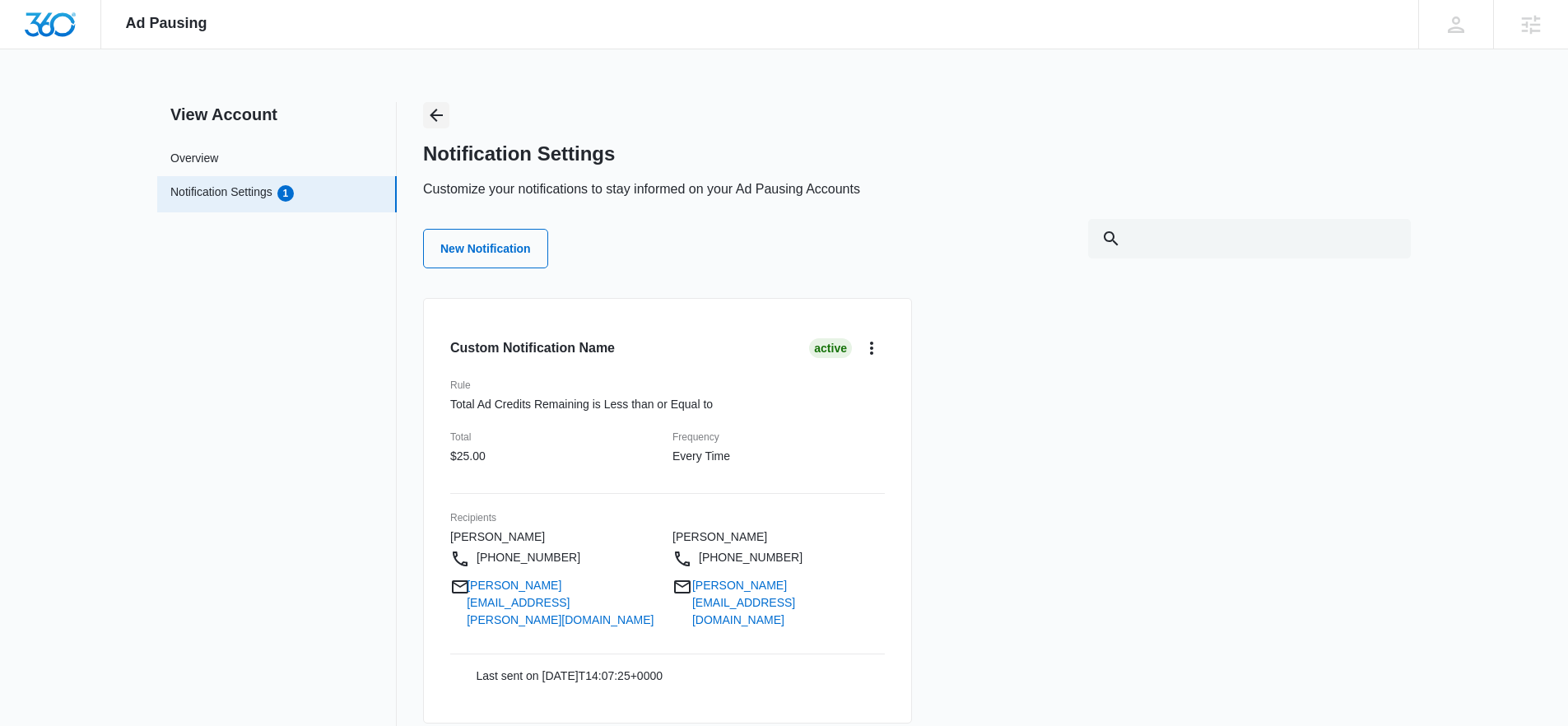
click at [440, 114] on icon "Back" at bounding box center [436, 115] width 20 height 20
